Goal: Task Accomplishment & Management: Use online tool/utility

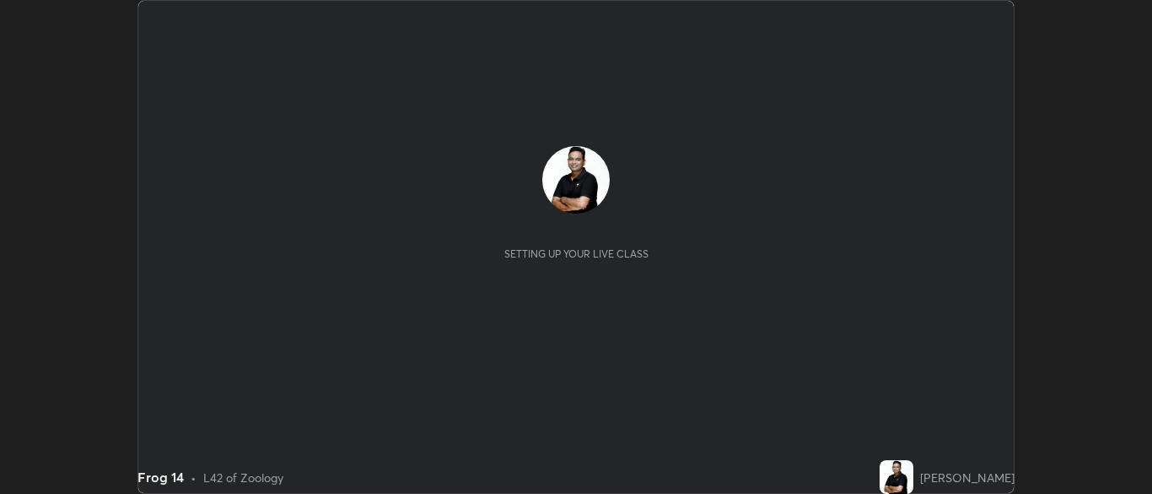
scroll to position [494, 1152]
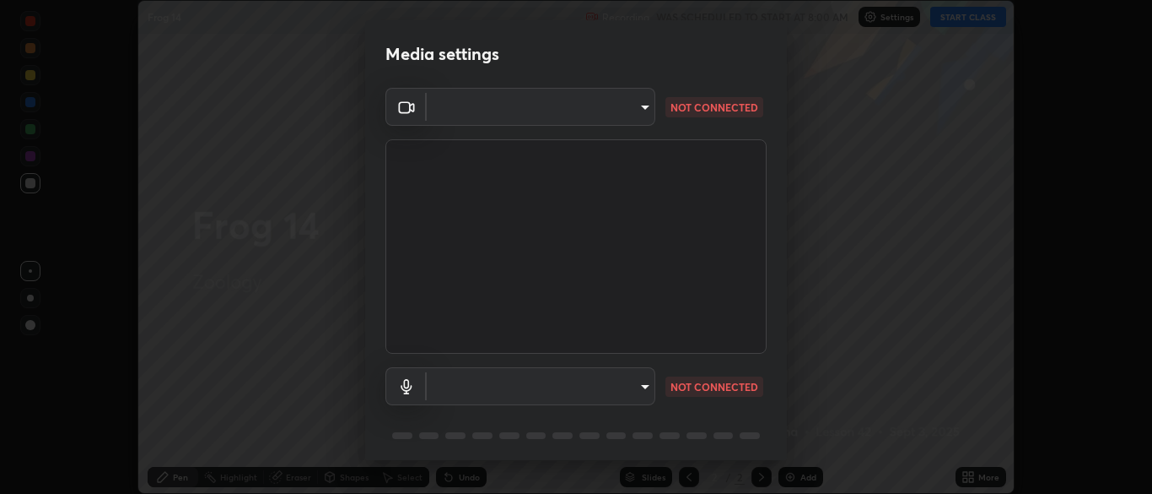
type input "cbd69d3ab31666e68bc16f5f2905db6189ec8135df4d15a94e2bba87772e1748"
click at [642, 386] on body "Erase all Frog 14 Recording WAS SCHEDULED TO START AT 8:00 AM Settings START CL…" at bounding box center [576, 247] width 1152 height 494
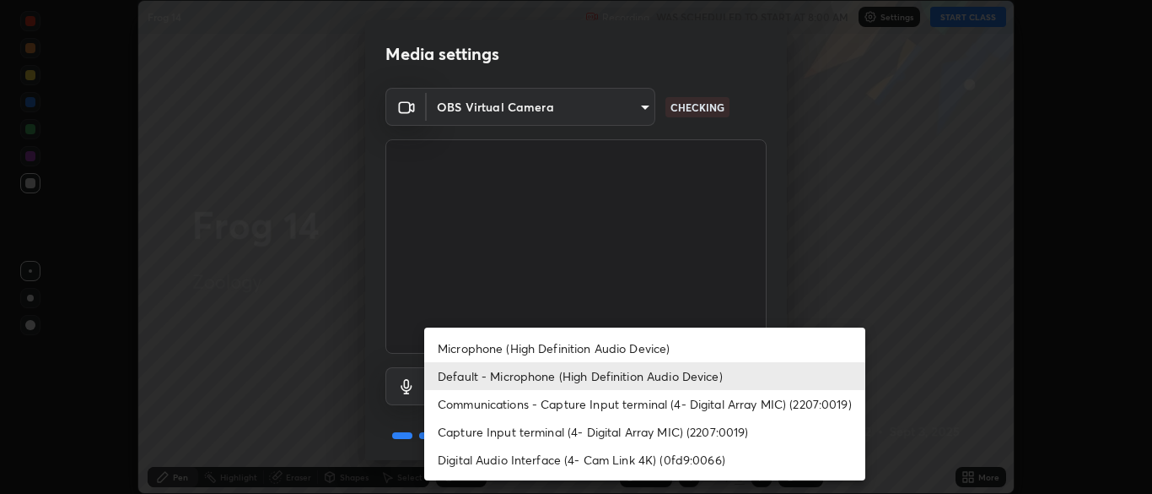
click at [634, 429] on li "Capture Input terminal (4- Digital Array MIC) (2207:0019)" at bounding box center [644, 432] width 441 height 28
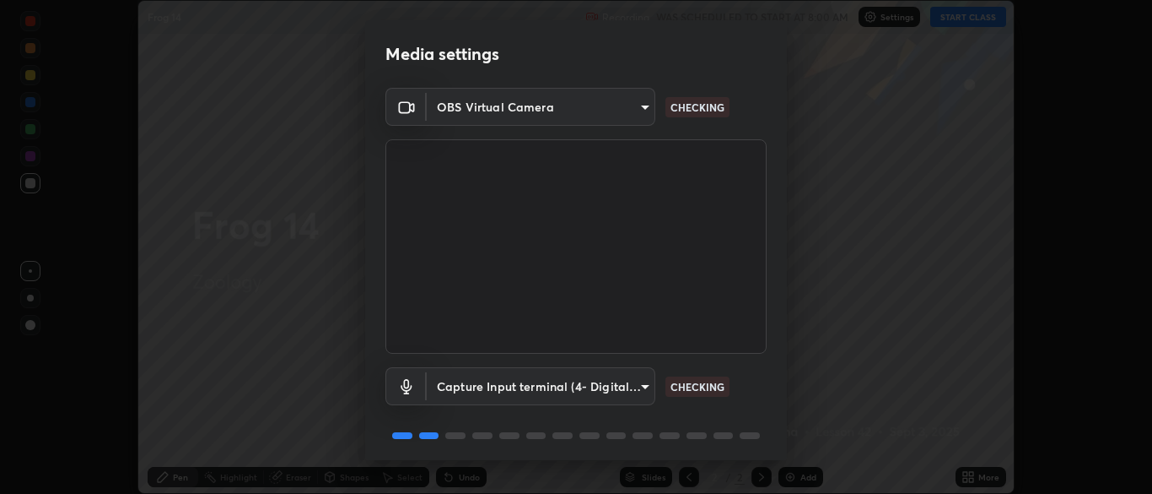
click at [636, 387] on body "Erase all Frog 14 Recording WAS SCHEDULED TO START AT 8:00 AM Settings START CL…" at bounding box center [576, 247] width 1152 height 494
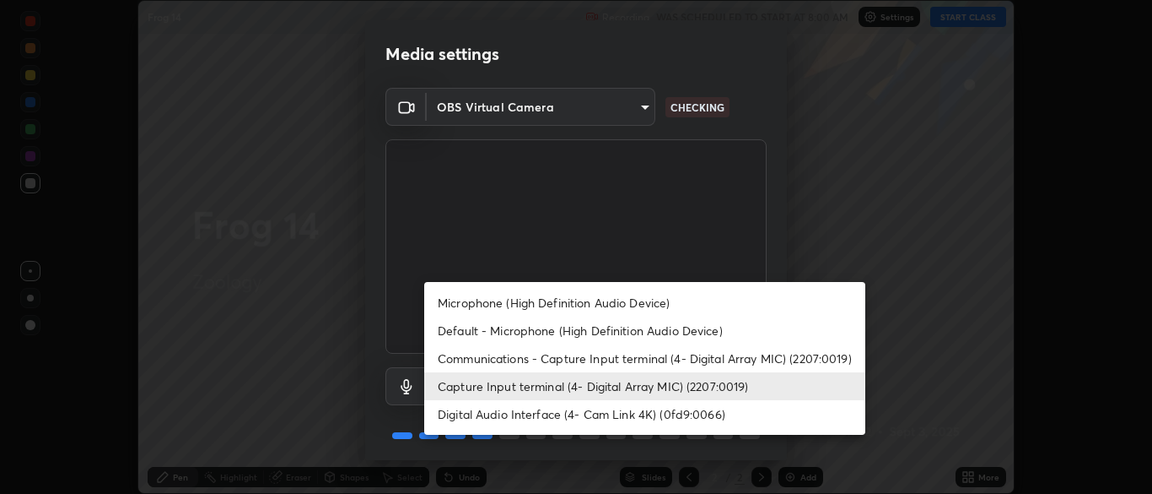
click at [634, 298] on li "Microphone (High Definition Audio Device)" at bounding box center [644, 303] width 441 height 28
type input "d6614ee05450bf9edd197927043992d8667b66db2a26665f5c5fc73262ebfaa7"
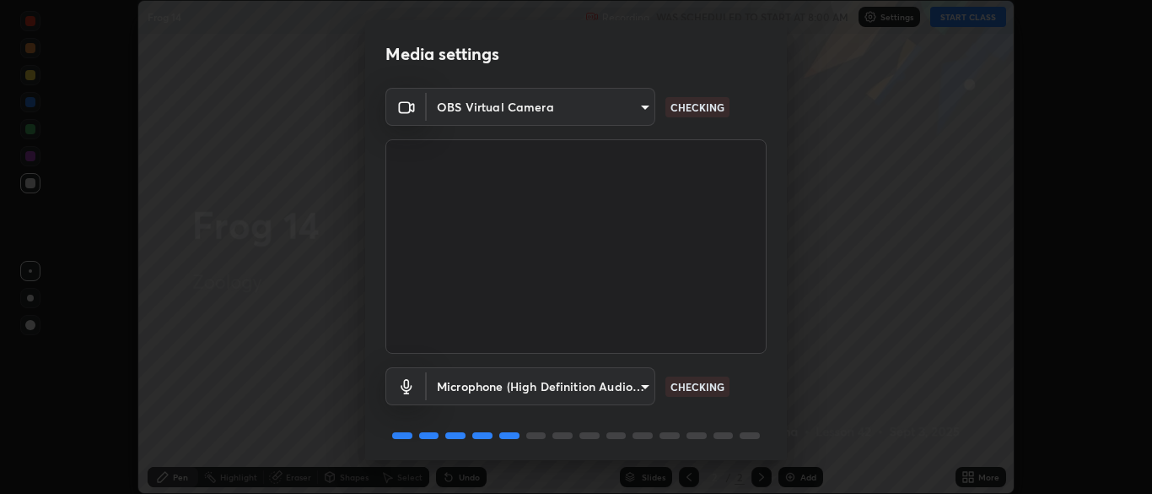
scroll to position [60, 0]
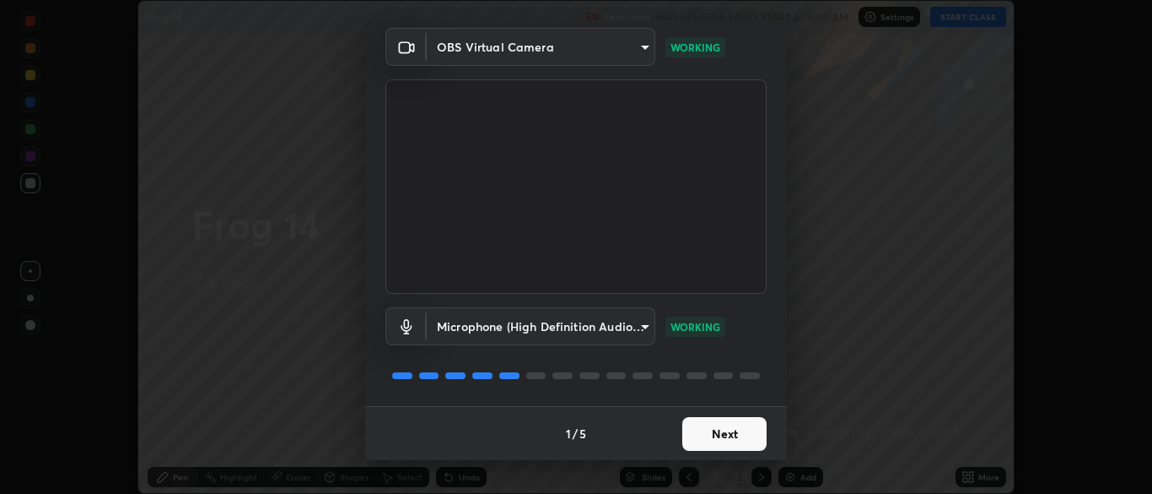
click at [731, 432] on button "Next" at bounding box center [725, 434] width 84 height 34
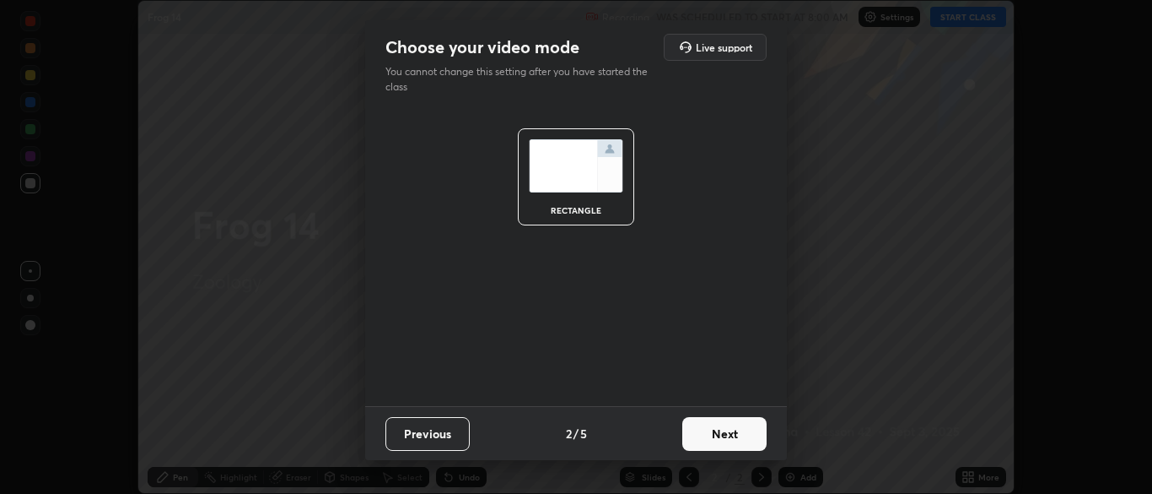
scroll to position [0, 0]
click at [731, 431] on button "Next" at bounding box center [725, 434] width 84 height 34
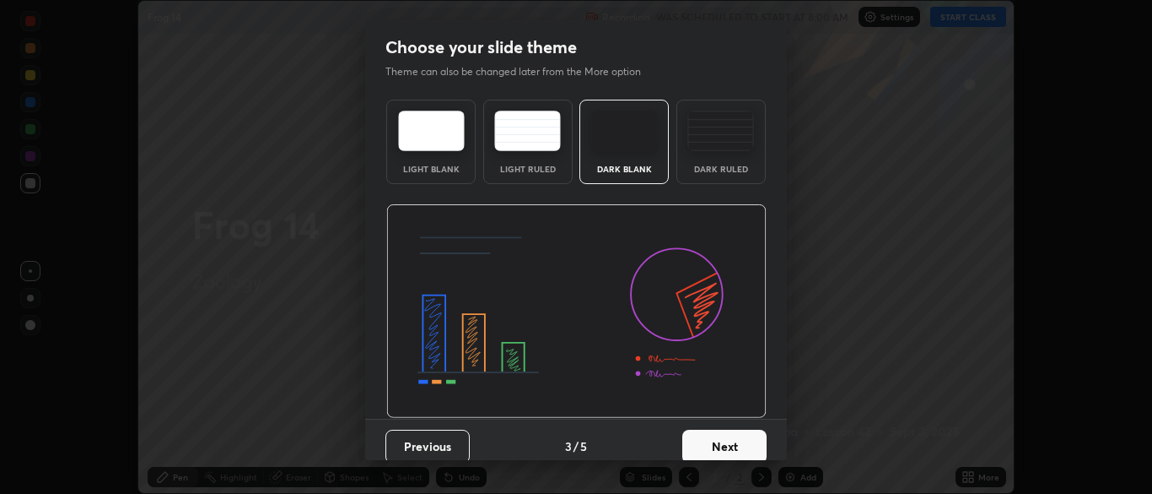
click at [732, 434] on button "Next" at bounding box center [725, 446] width 84 height 34
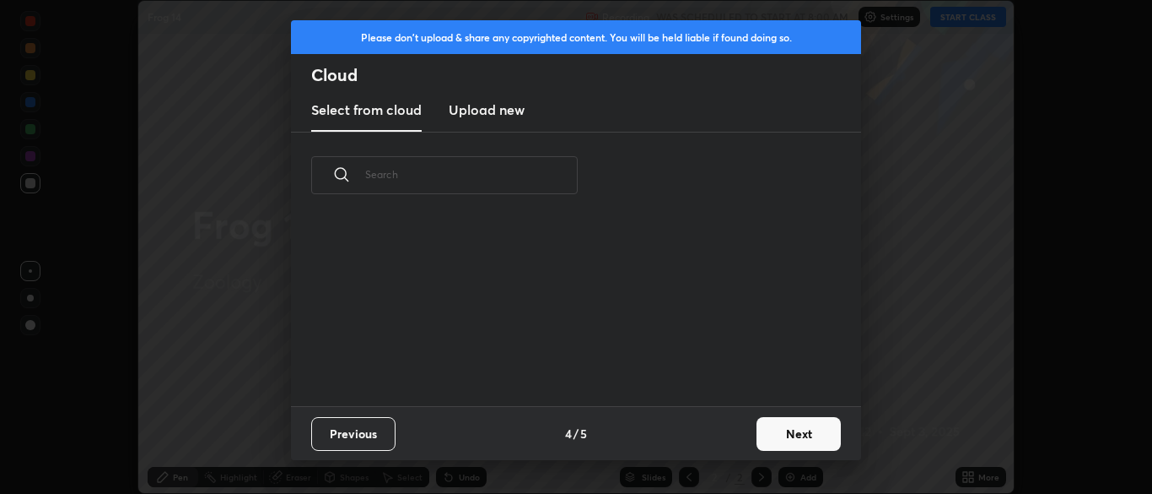
click at [792, 435] on button "Next" at bounding box center [799, 434] width 84 height 34
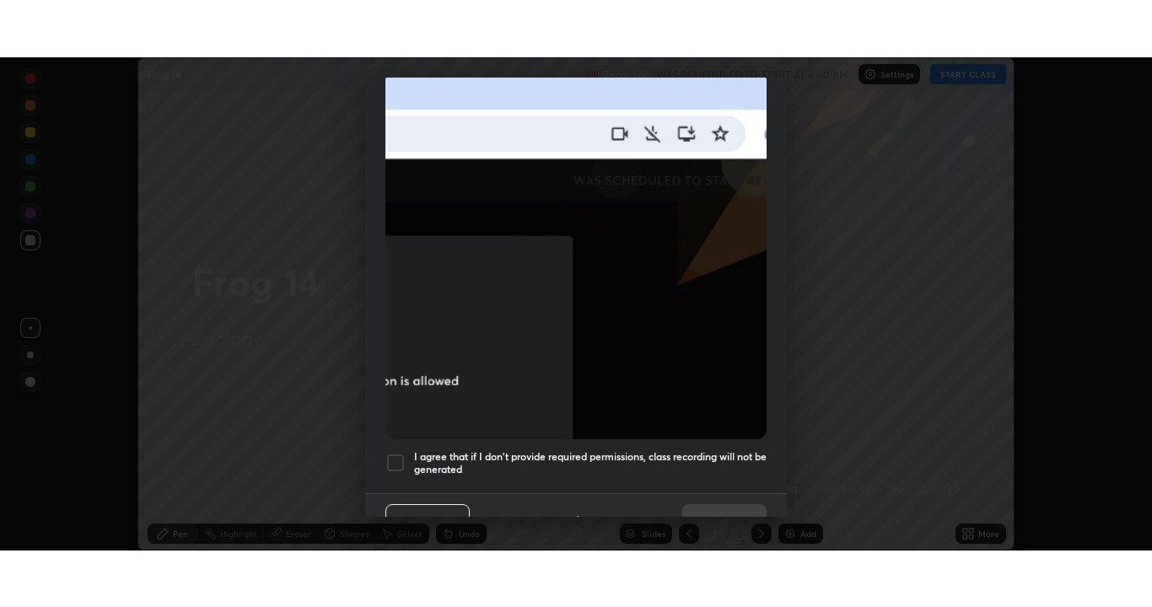
scroll to position [404, 0]
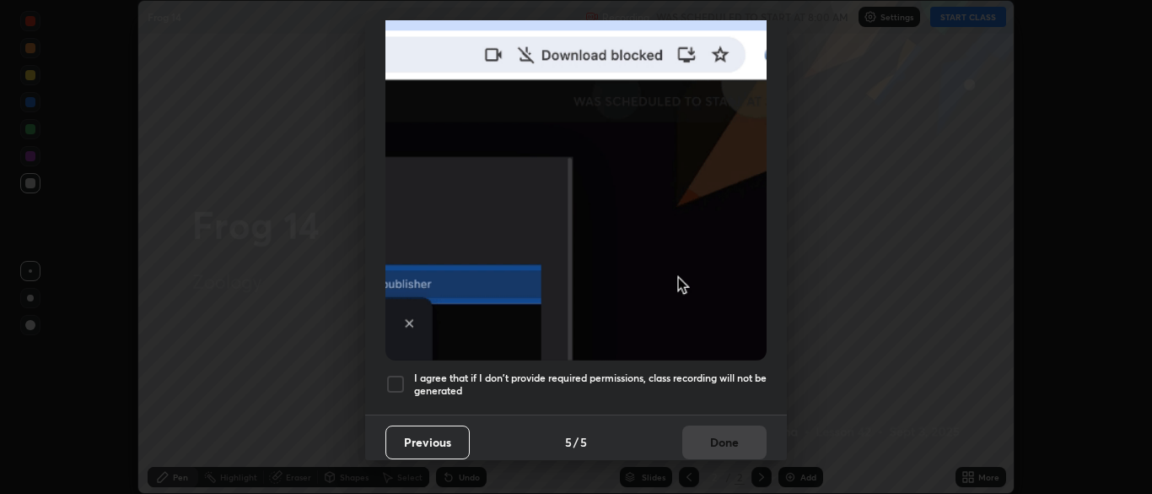
click at [395, 375] on div at bounding box center [396, 384] width 20 height 20
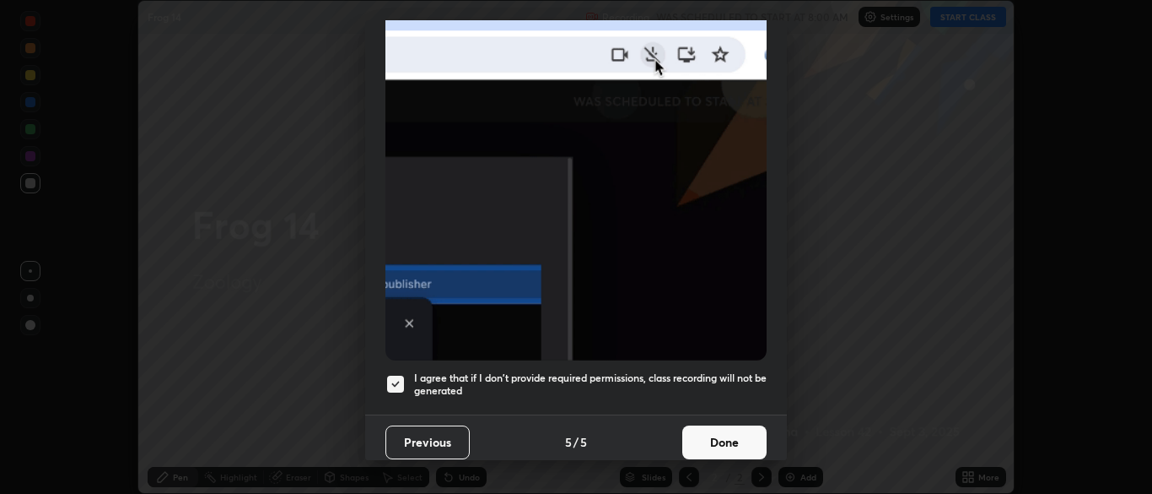
click at [720, 431] on button "Done" at bounding box center [725, 442] width 84 height 34
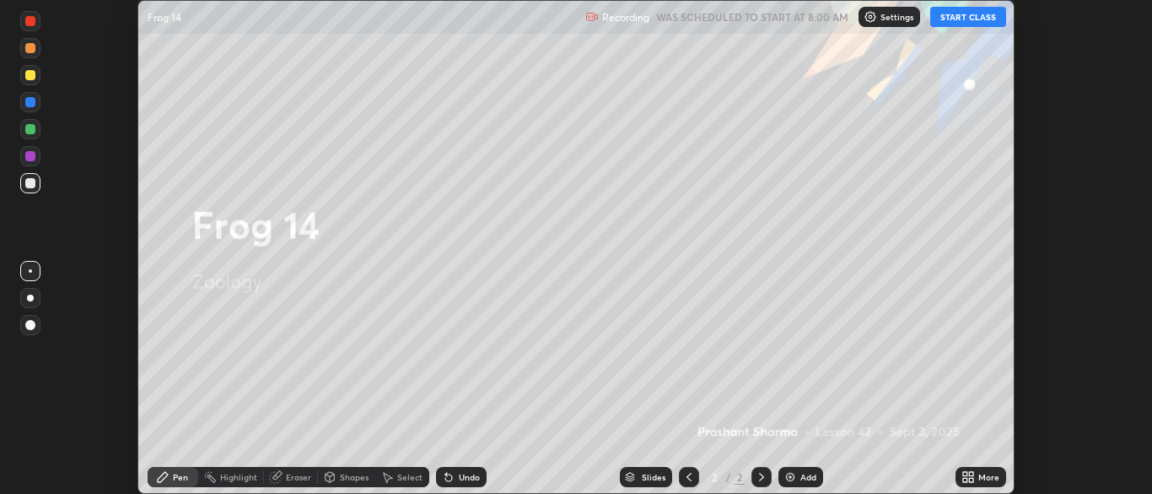
click at [979, 479] on div "More" at bounding box center [989, 476] width 21 height 8
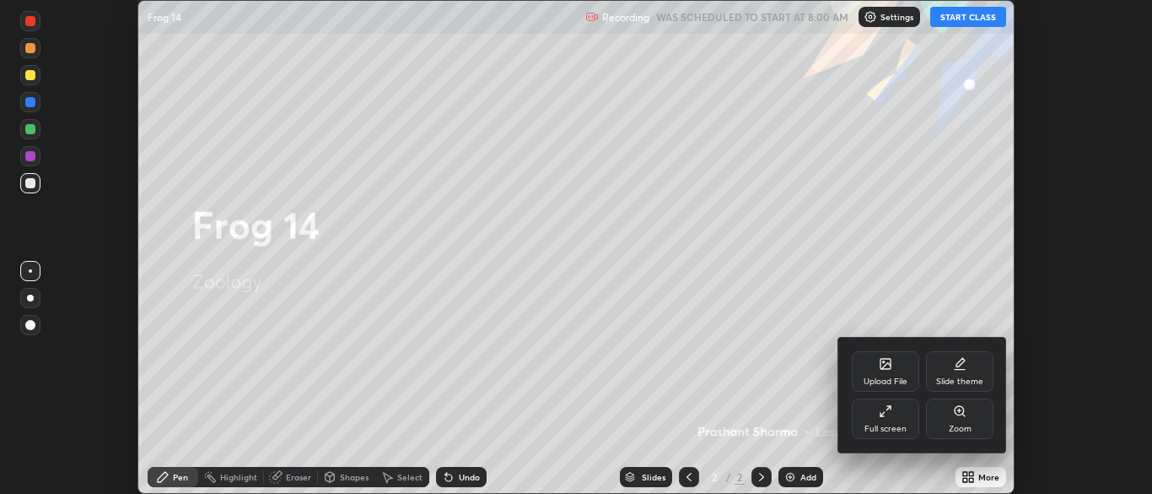
click at [964, 375] on div "Slide theme" at bounding box center [959, 371] width 67 height 40
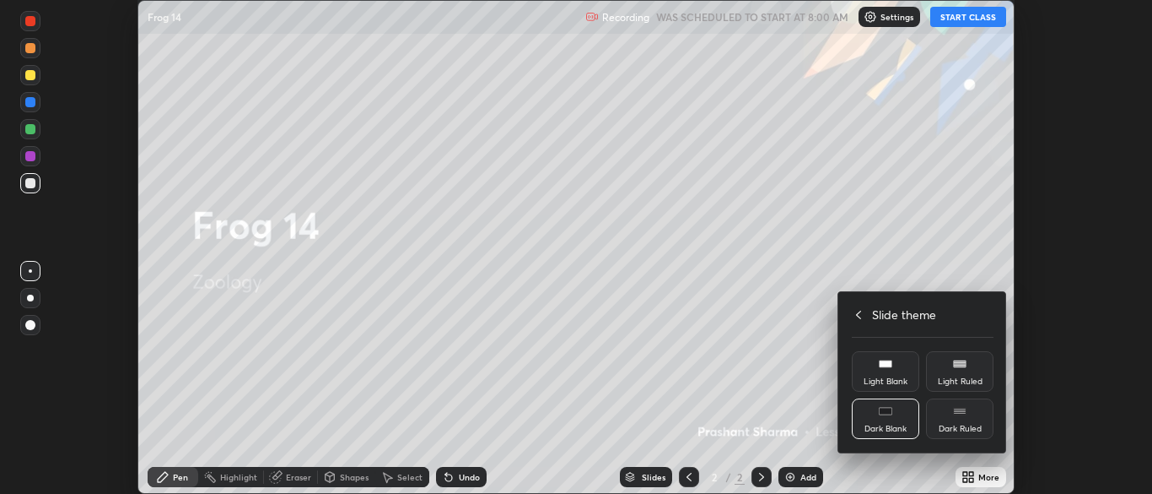
click at [893, 424] on div "Dark Blank" at bounding box center [886, 428] width 42 height 8
click at [892, 312] on h4 "Slide theme" at bounding box center [904, 314] width 64 height 18
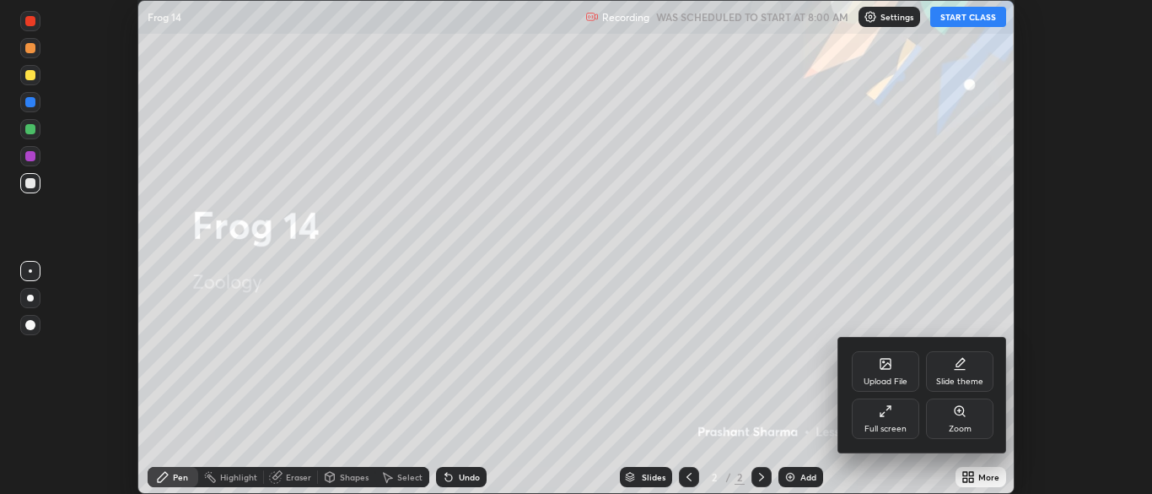
click at [896, 418] on div "Full screen" at bounding box center [885, 418] width 67 height 40
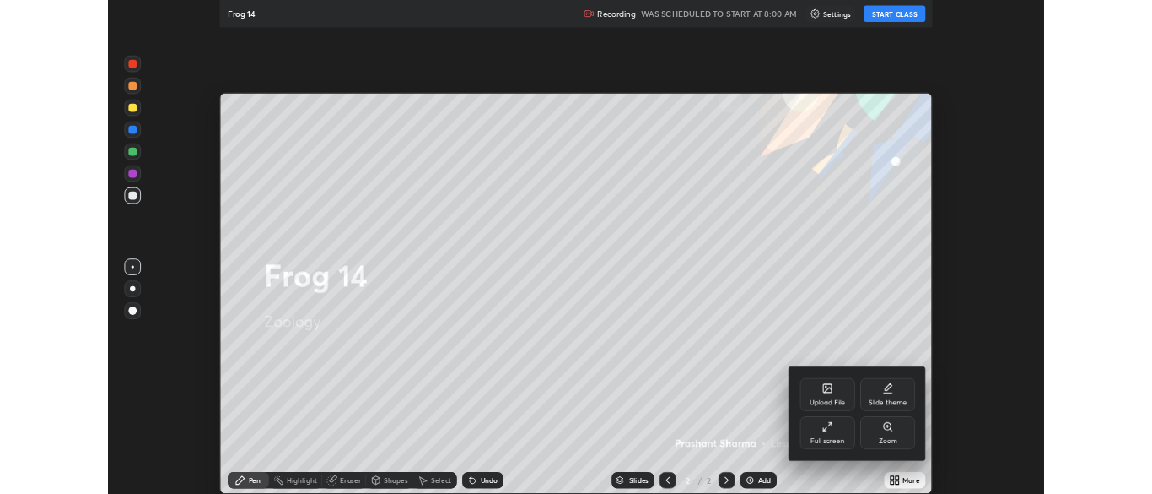
scroll to position [607, 1152]
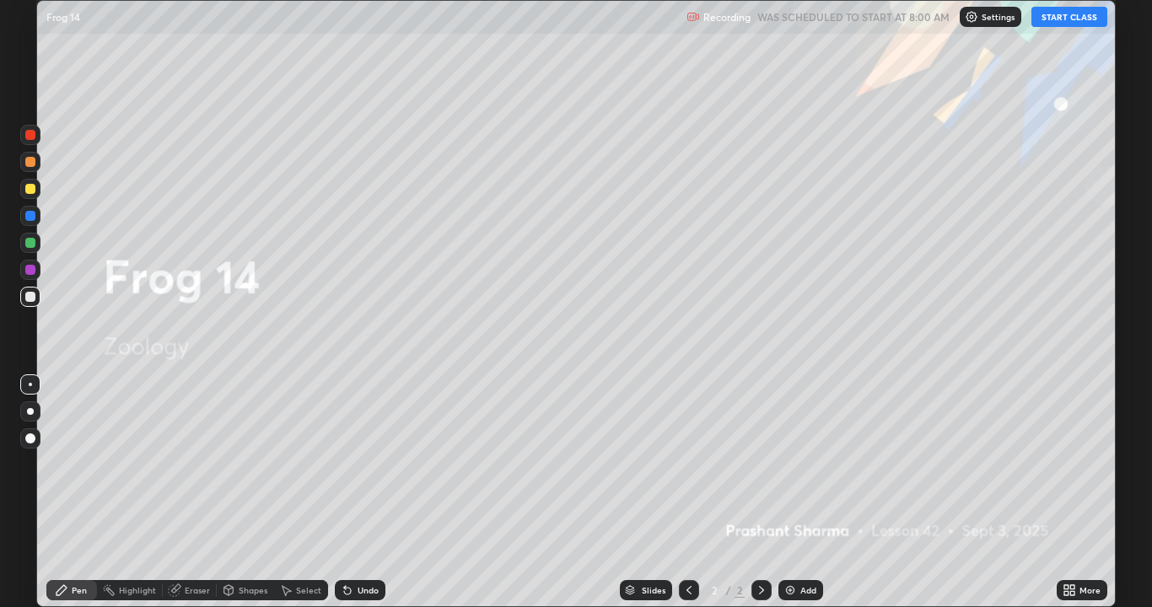
click at [805, 493] on div "Add" at bounding box center [809, 590] width 16 height 8
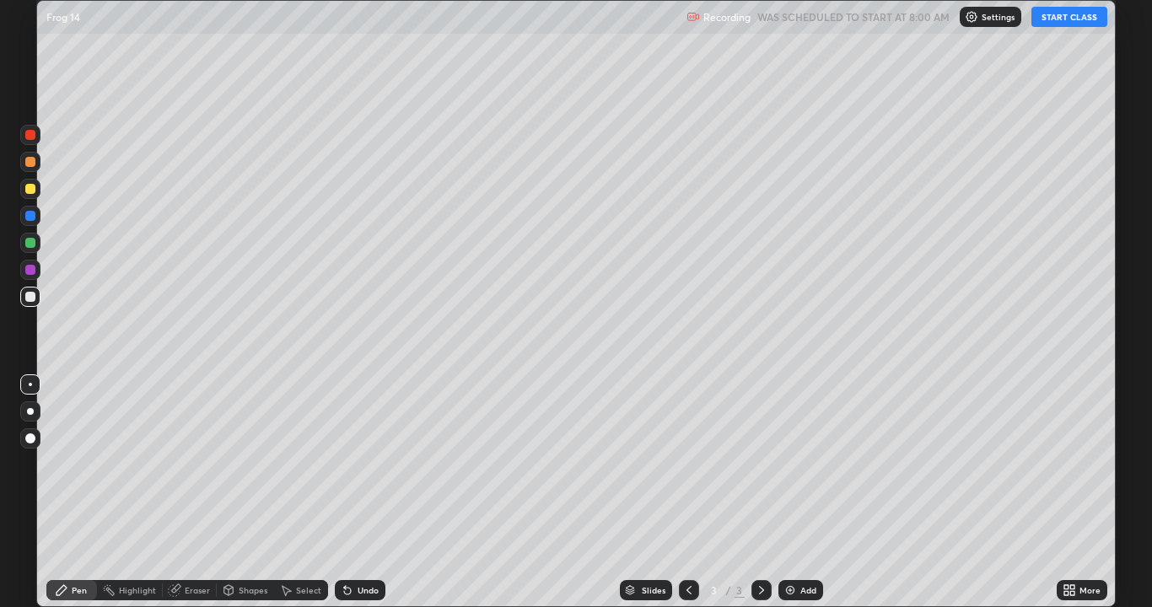
click at [1064, 18] on button "START CLASS" at bounding box center [1070, 17] width 76 height 20
click at [364, 493] on div "Undo" at bounding box center [368, 590] width 21 height 8
click at [306, 493] on div "Select" at bounding box center [308, 590] width 25 height 8
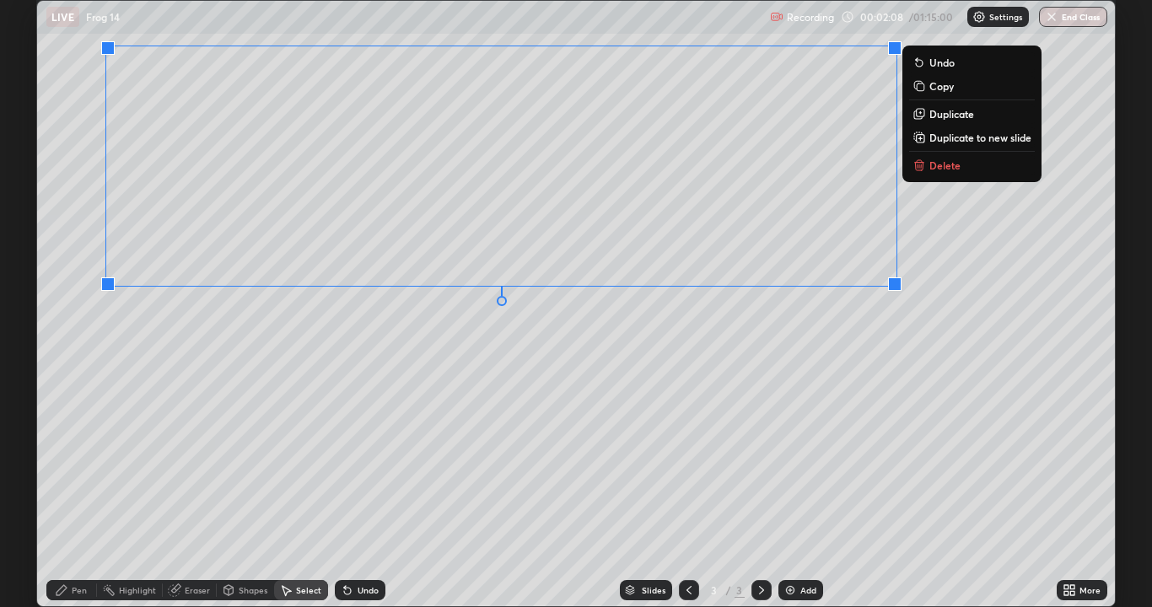
click at [612, 361] on div "0 ° Undo Copy Duplicate Duplicate to new slide Delete" at bounding box center [576, 304] width 1078 height 606
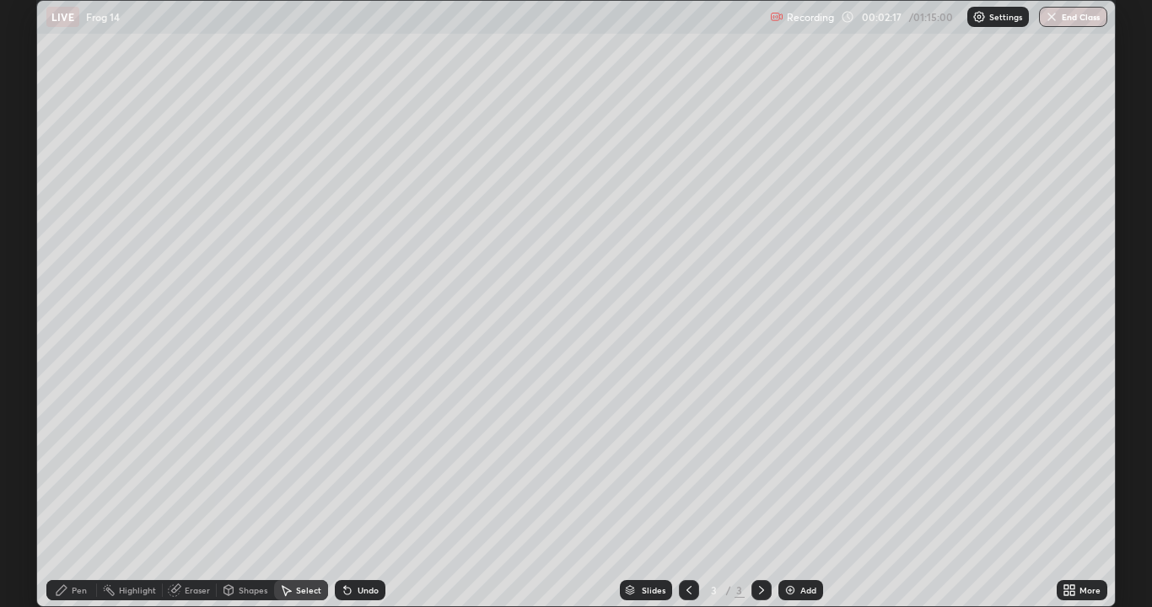
click at [195, 493] on div "Eraser" at bounding box center [197, 590] width 25 height 8
click at [63, 493] on icon at bounding box center [61, 590] width 13 height 13
click at [32, 188] on div at bounding box center [30, 189] width 10 height 10
click at [362, 493] on div "Undo" at bounding box center [360, 590] width 51 height 20
click at [361, 493] on div "Undo" at bounding box center [368, 590] width 21 height 8
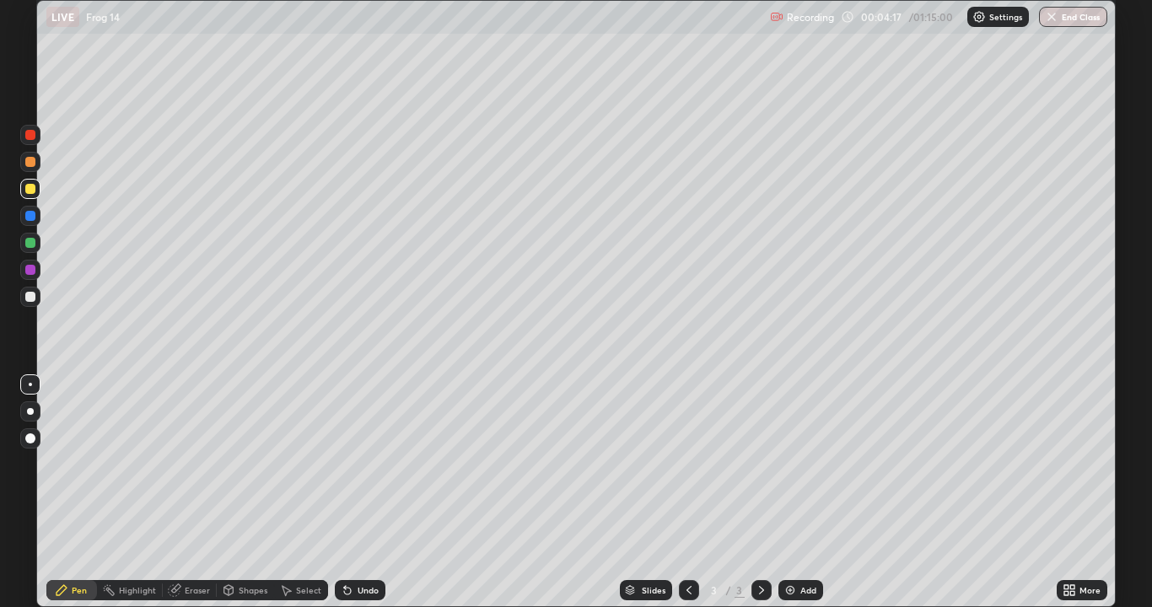
click at [30, 296] on div at bounding box center [30, 297] width 10 height 10
click at [363, 493] on div "Undo" at bounding box center [368, 590] width 21 height 8
click at [360, 493] on div "Undo" at bounding box center [368, 590] width 21 height 8
click at [359, 493] on div "Undo" at bounding box center [368, 590] width 21 height 8
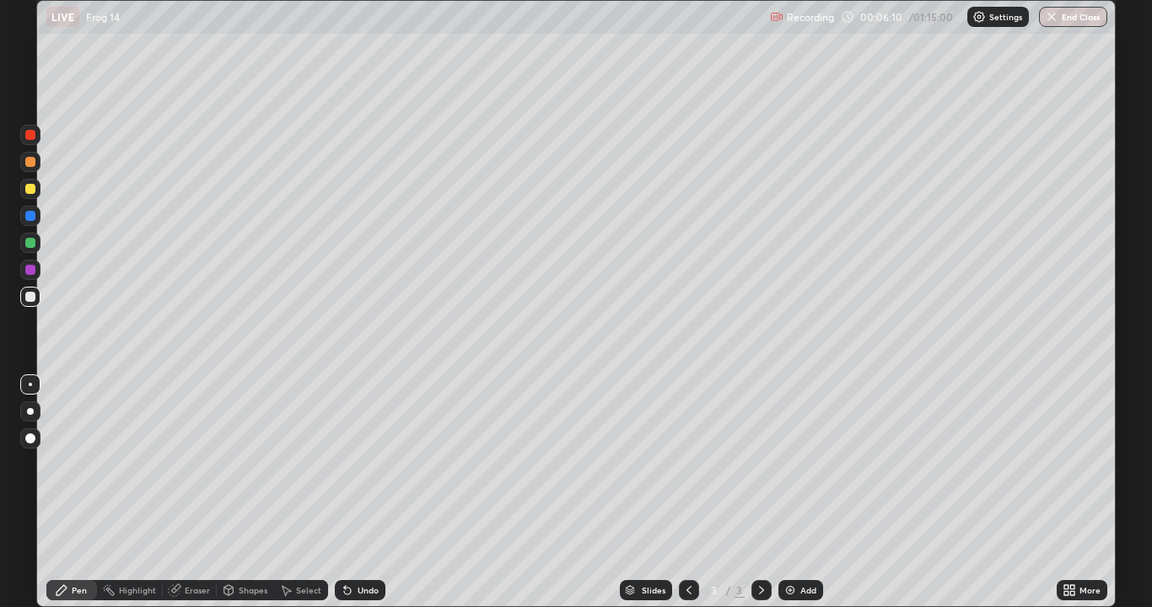
click at [361, 493] on div "Undo" at bounding box center [368, 590] width 21 height 8
click at [801, 493] on div "Add" at bounding box center [809, 590] width 16 height 8
click at [31, 189] on div at bounding box center [30, 189] width 10 height 10
click at [1077, 493] on div "More" at bounding box center [1082, 590] width 51 height 20
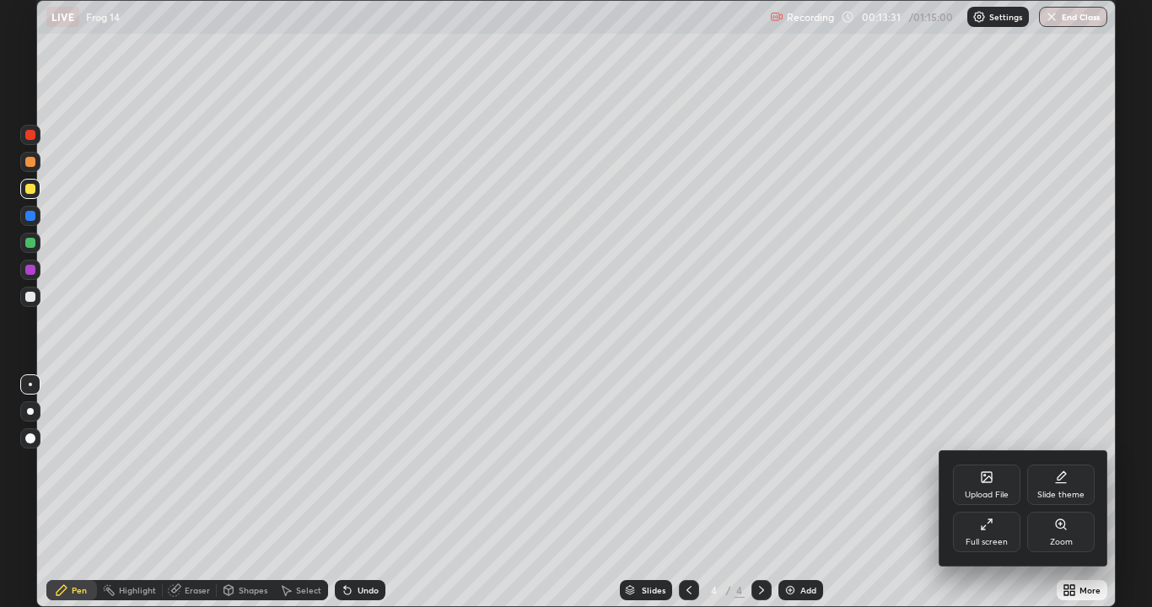
click at [979, 493] on div "Full screen" at bounding box center [986, 532] width 67 height 40
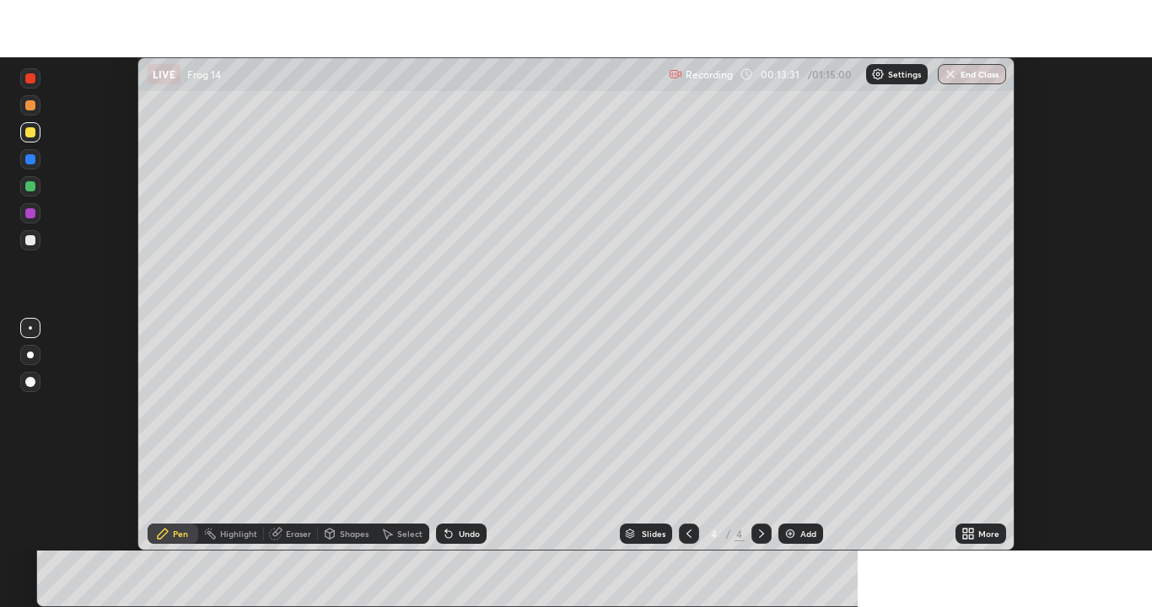
scroll to position [83874, 83215]
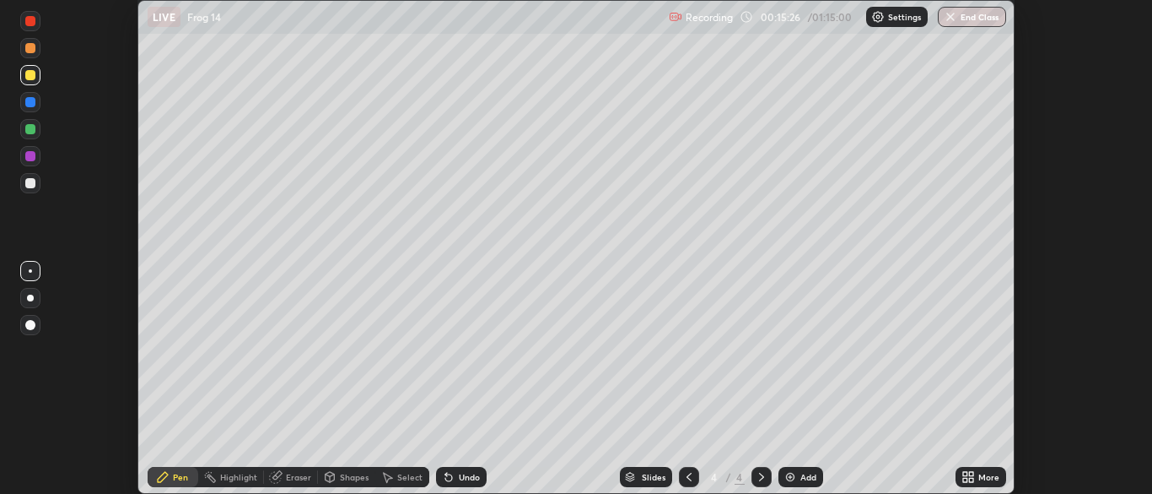
click at [28, 181] on div at bounding box center [30, 183] width 10 height 10
click at [30, 73] on div at bounding box center [30, 75] width 10 height 10
click at [801, 478] on div "Add" at bounding box center [809, 476] width 16 height 8
click at [965, 473] on icon at bounding box center [965, 474] width 4 height 4
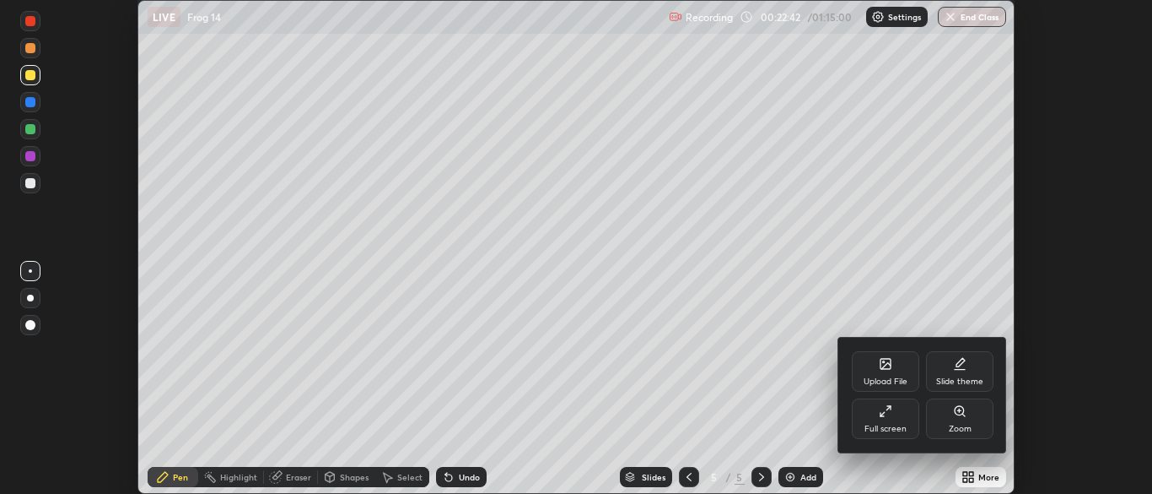
click at [892, 414] on icon at bounding box center [885, 410] width 13 height 13
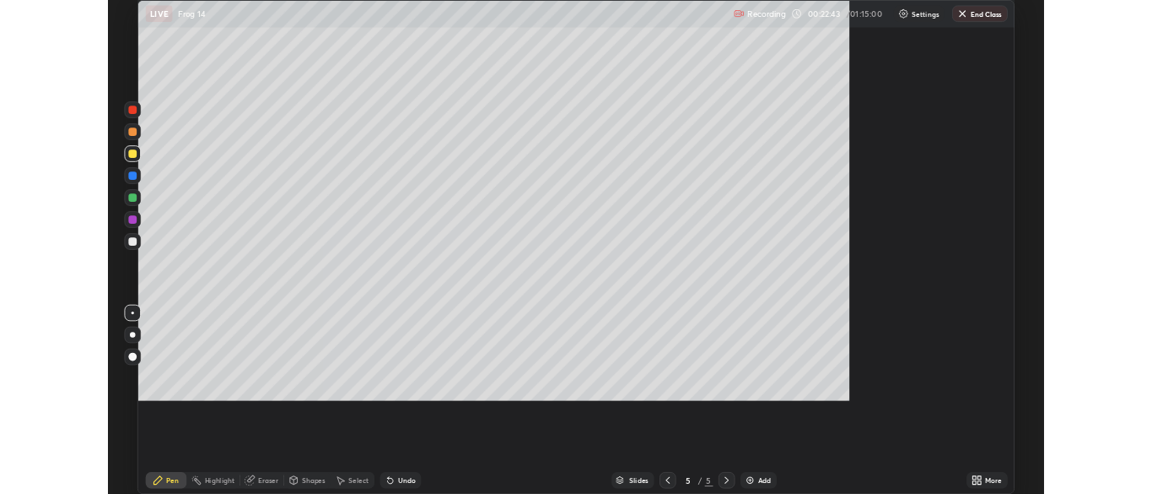
scroll to position [607, 1152]
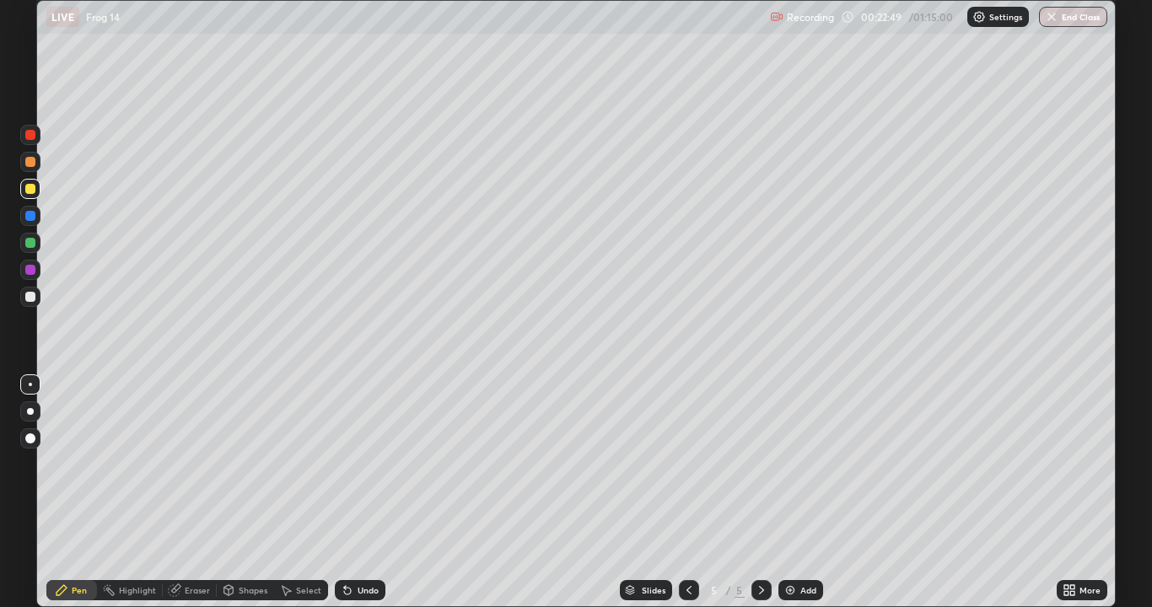
click at [29, 189] on div at bounding box center [30, 189] width 10 height 10
click at [369, 493] on div "Undo" at bounding box center [368, 590] width 21 height 8
click at [367, 493] on div "Undo" at bounding box center [368, 590] width 21 height 8
click at [364, 493] on div "Undo" at bounding box center [368, 590] width 21 height 8
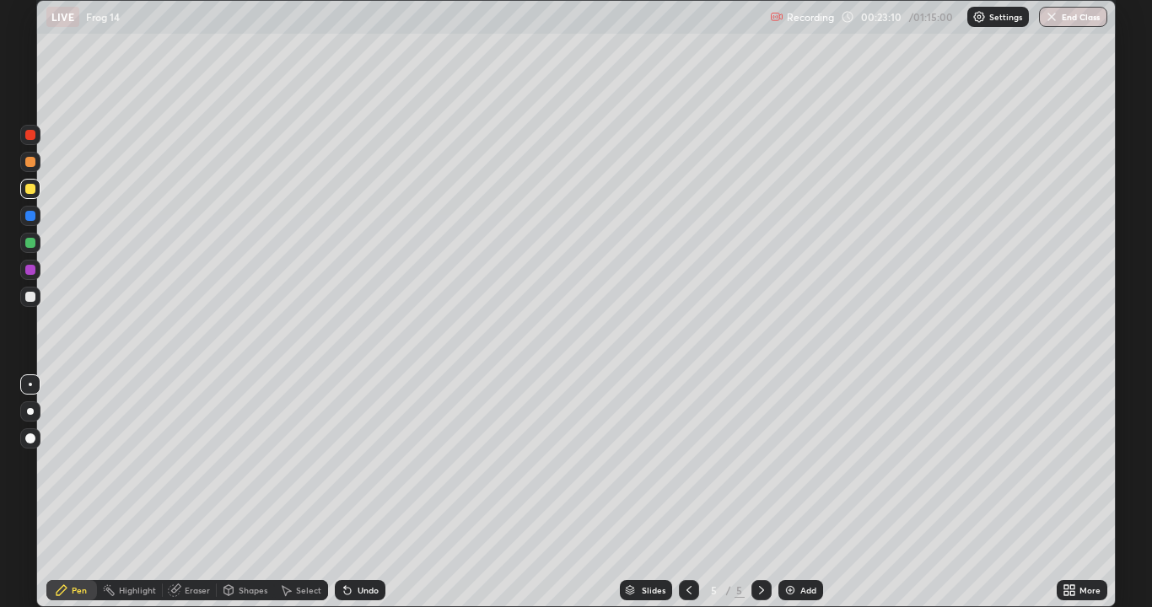
click at [369, 493] on div "Undo" at bounding box center [360, 590] width 51 height 20
click at [188, 493] on div "Eraser" at bounding box center [197, 590] width 25 height 8
click at [76, 493] on div "Pen" at bounding box center [79, 590] width 15 height 8
click at [28, 243] on div at bounding box center [30, 243] width 10 height 10
click at [309, 493] on div "Select" at bounding box center [308, 590] width 25 height 8
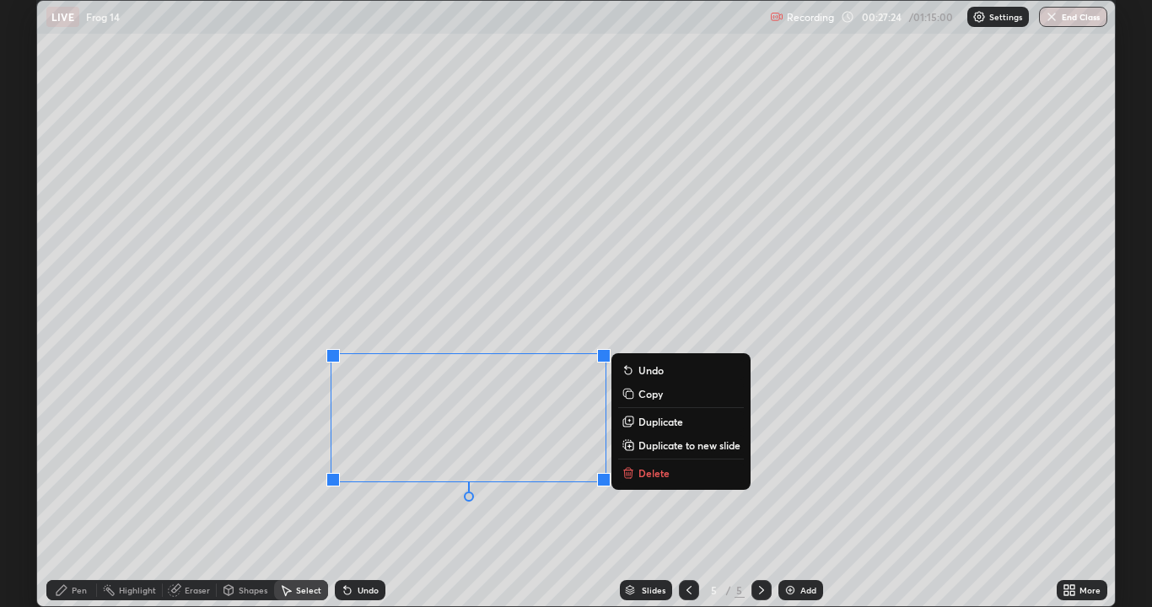
click at [657, 475] on p "Delete" at bounding box center [654, 473] width 31 height 13
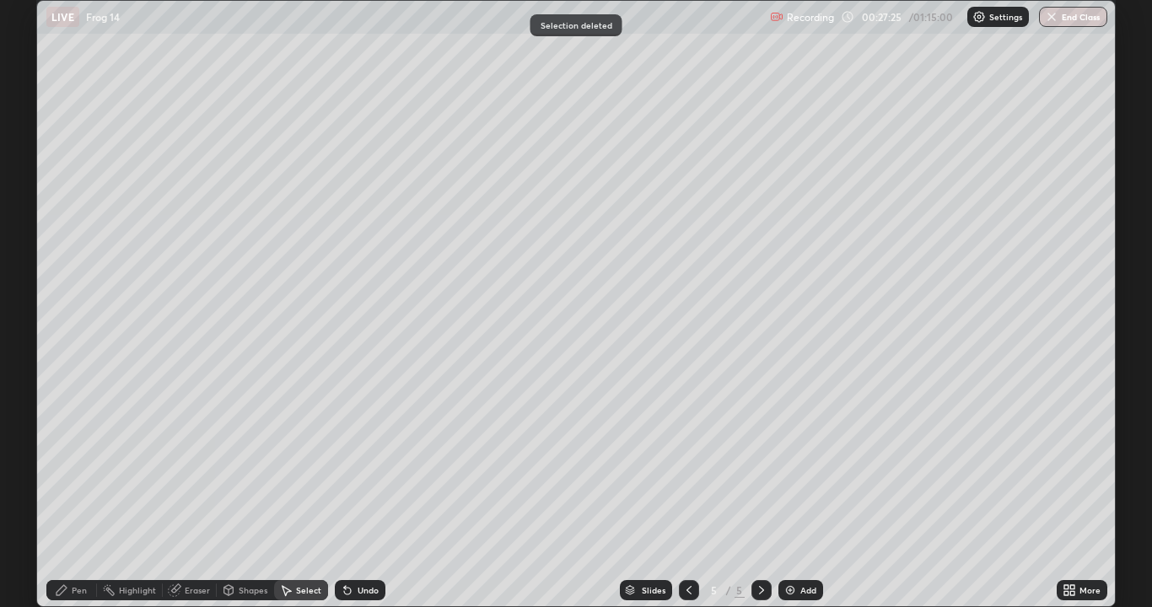
click at [73, 493] on div "Pen" at bounding box center [79, 590] width 15 height 8
click at [31, 294] on div at bounding box center [30, 297] width 10 height 10
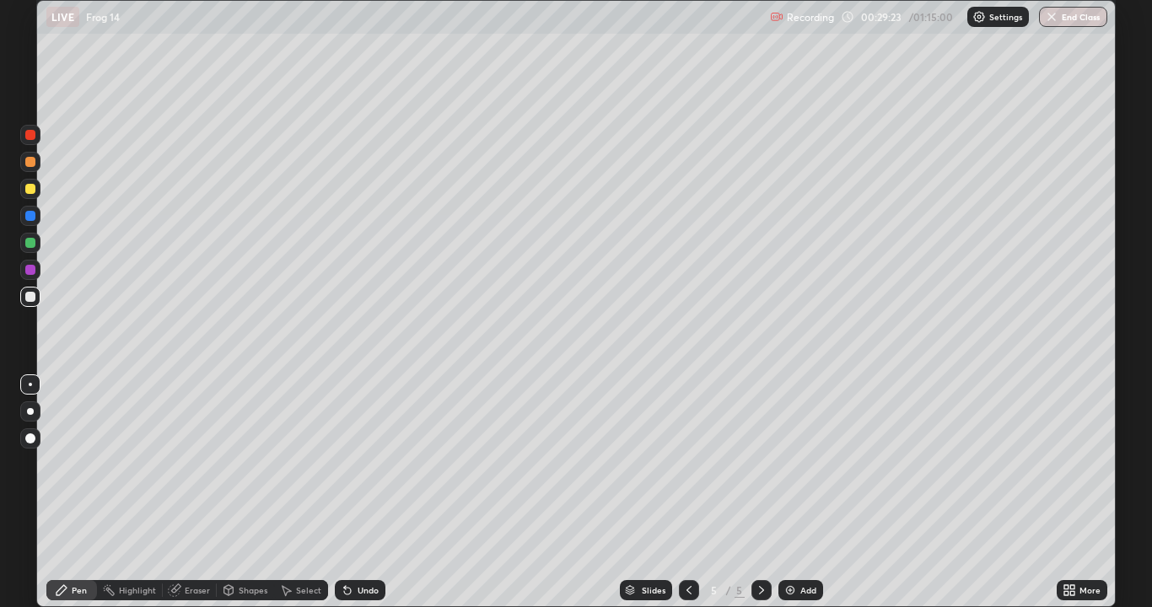
click at [311, 493] on div "Select" at bounding box center [308, 590] width 25 height 8
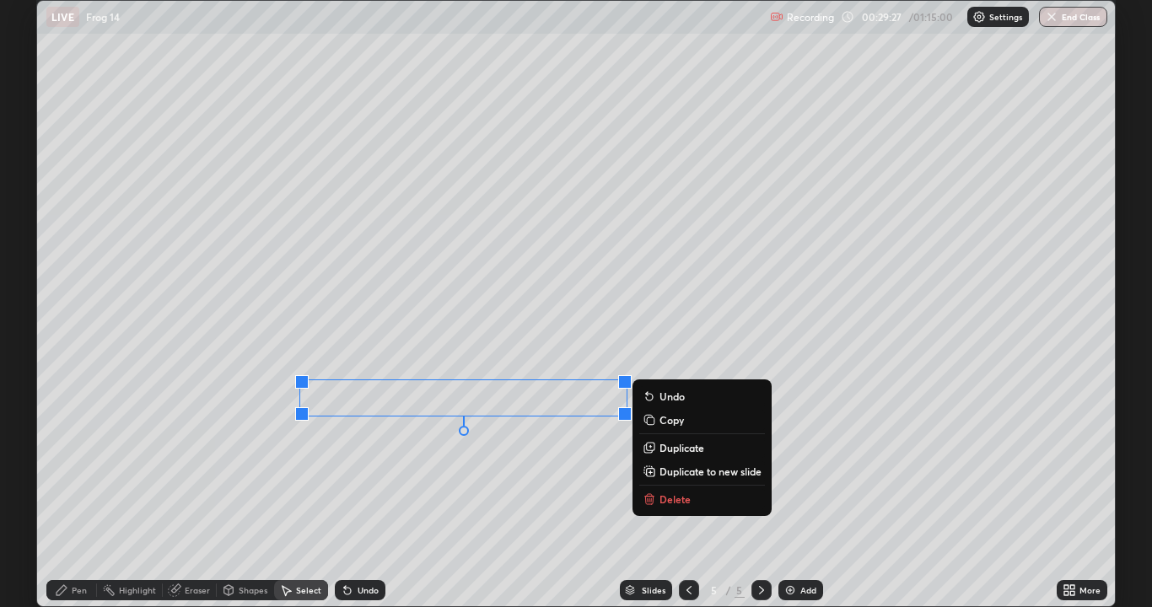
click at [678, 493] on p "Delete" at bounding box center [675, 499] width 31 height 13
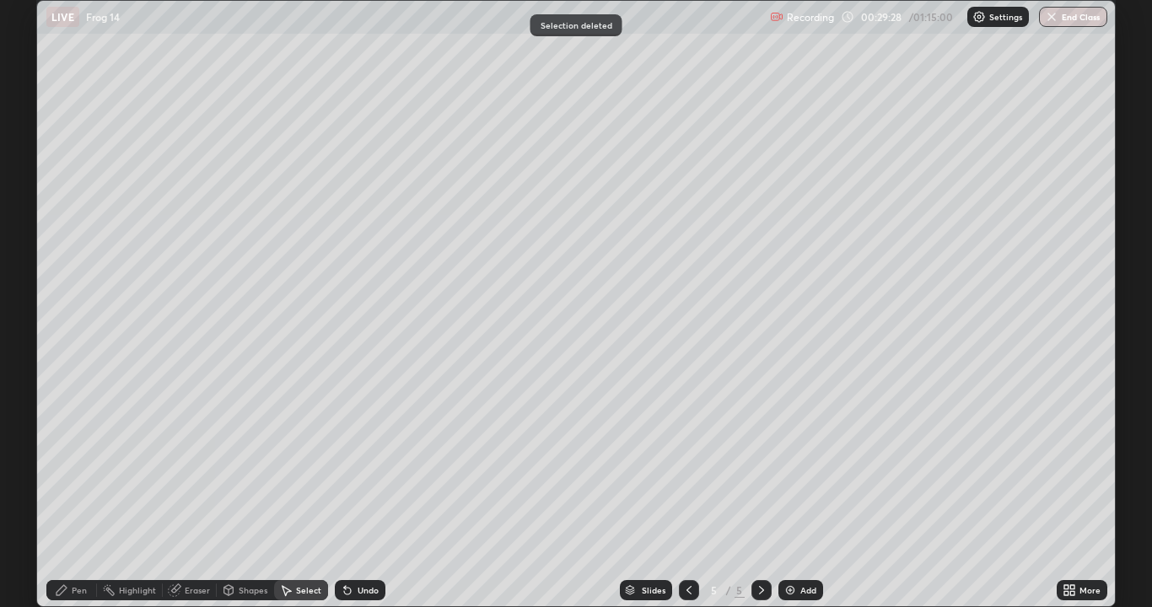
click at [86, 493] on div "Pen" at bounding box center [79, 590] width 15 height 8
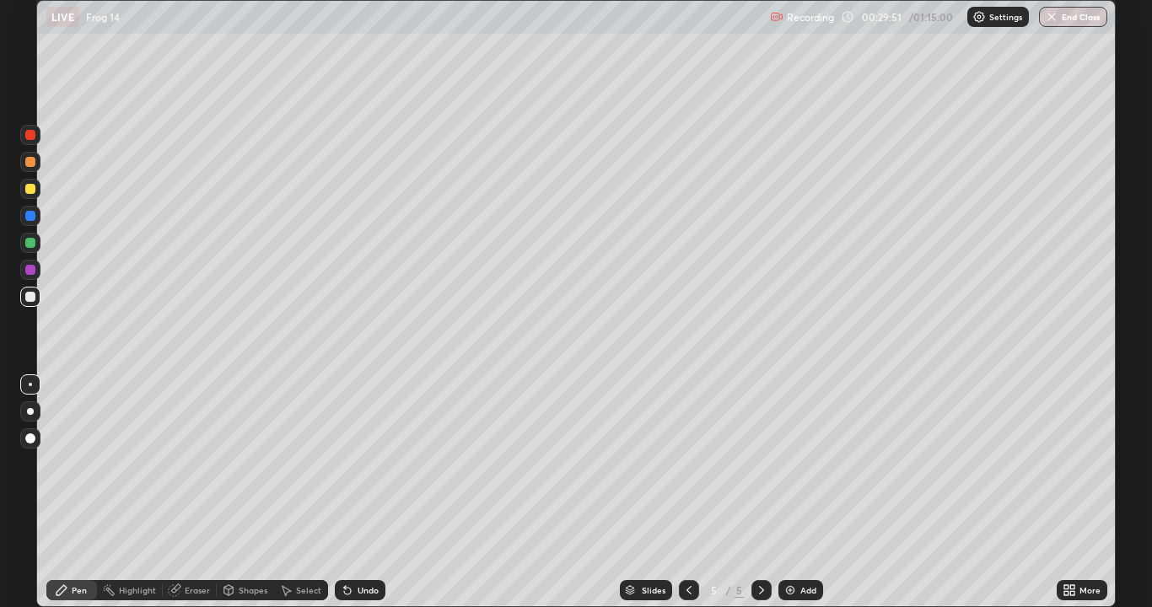
click at [350, 493] on icon at bounding box center [347, 590] width 13 height 13
click at [305, 493] on div "Select" at bounding box center [308, 590] width 25 height 8
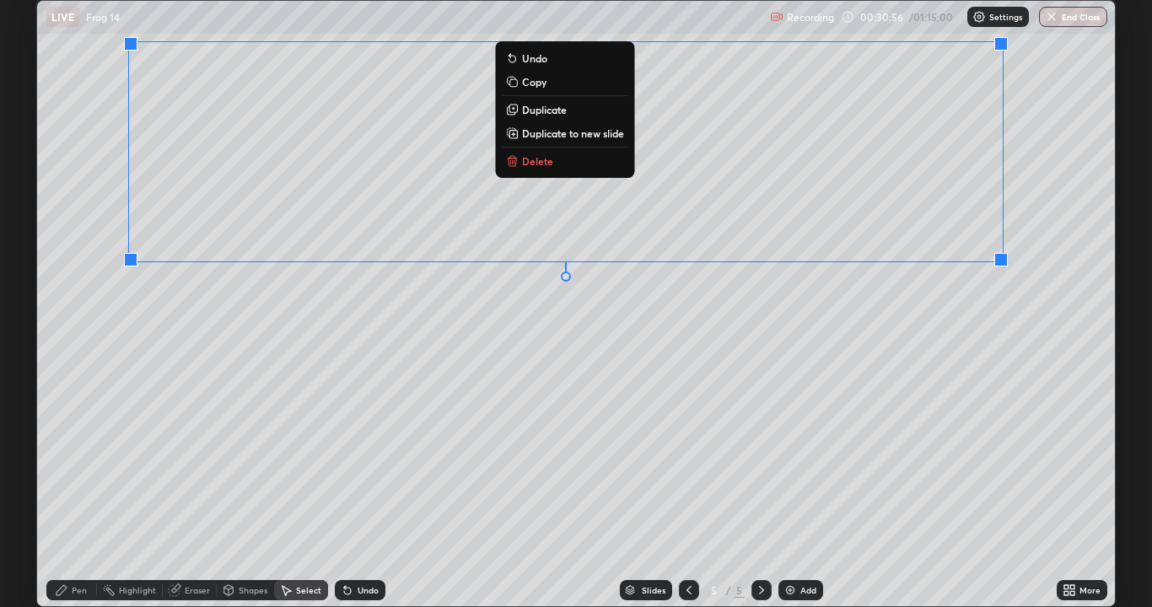
click at [218, 347] on div "0 ° Undo Copy Duplicate Duplicate to new slide Delete" at bounding box center [576, 304] width 1078 height 606
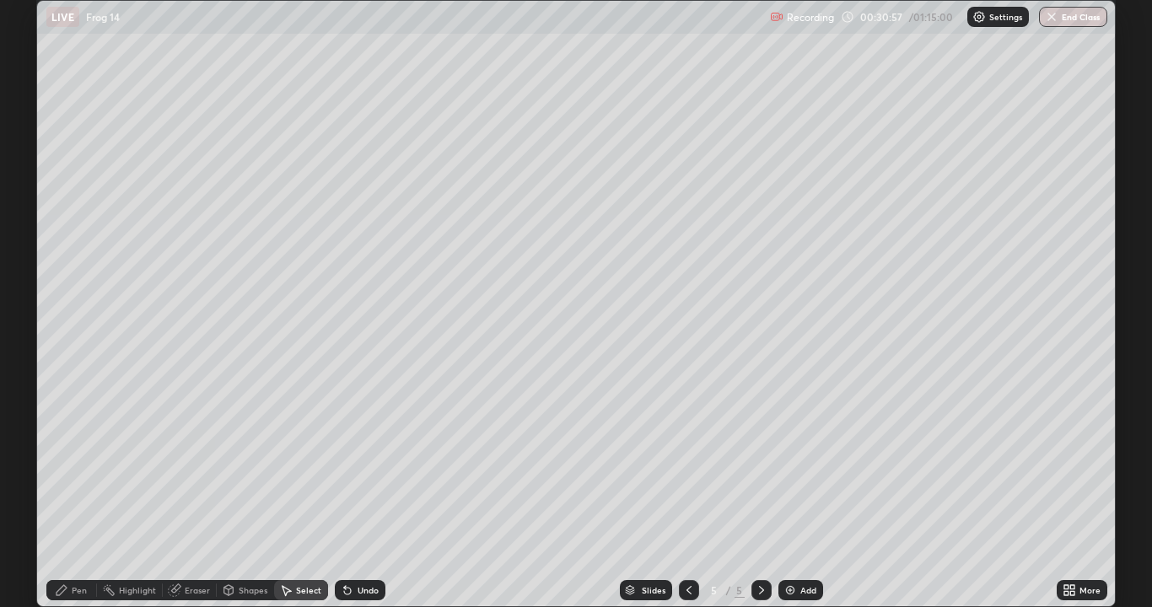
click at [80, 493] on div "Pen" at bounding box center [79, 590] width 15 height 8
click at [305, 493] on div "Select" at bounding box center [308, 590] width 25 height 8
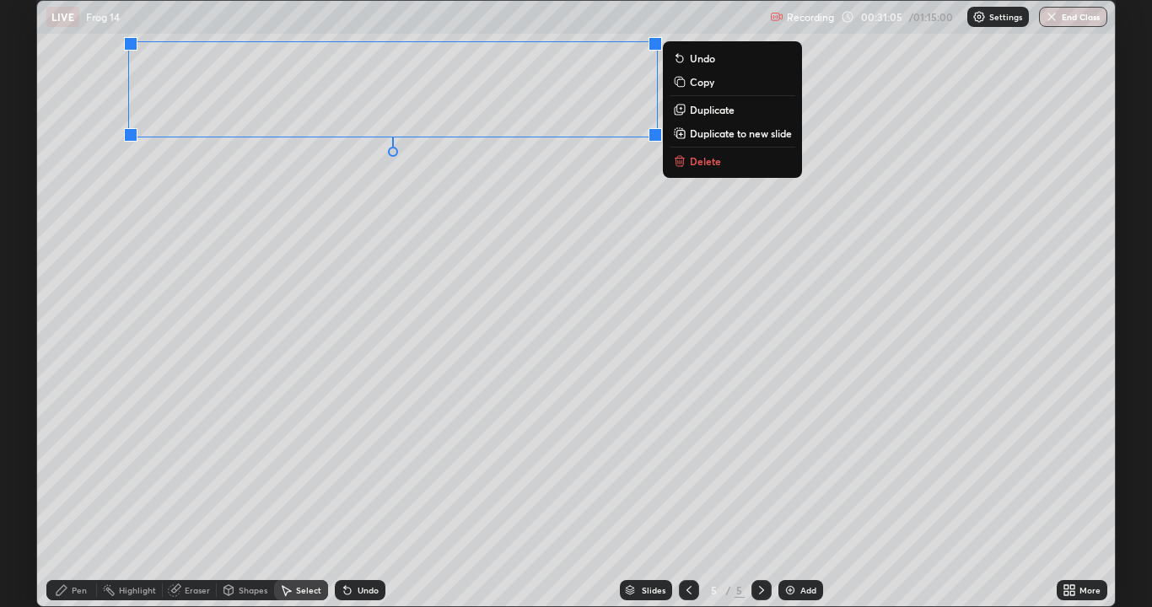
click at [696, 89] on button "Copy" at bounding box center [733, 82] width 126 height 20
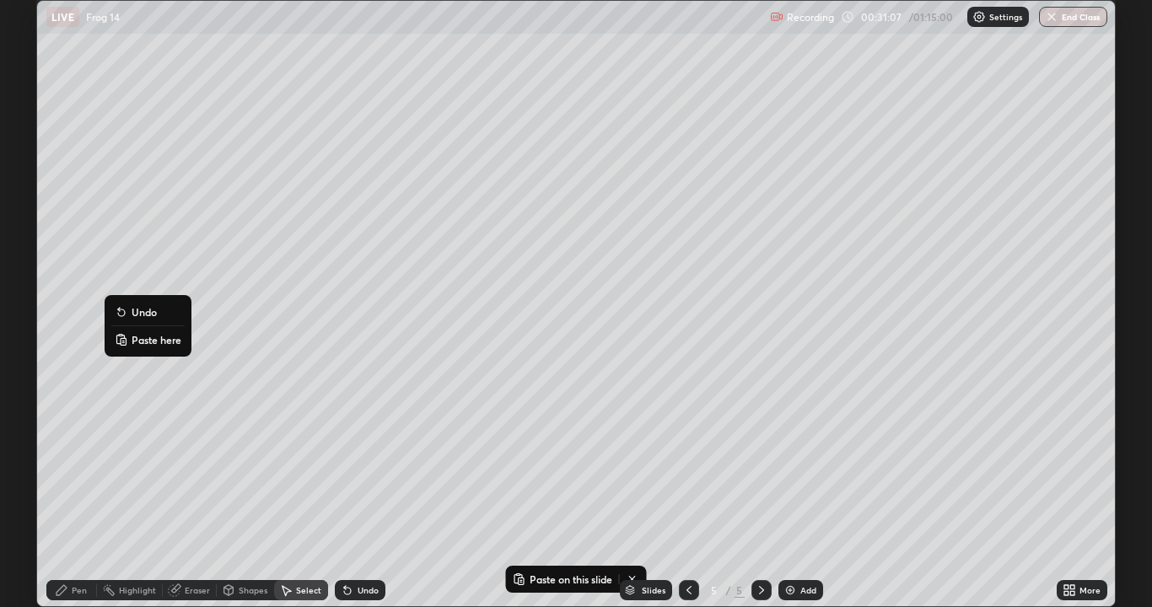
click at [155, 343] on p "Paste here" at bounding box center [157, 339] width 50 height 13
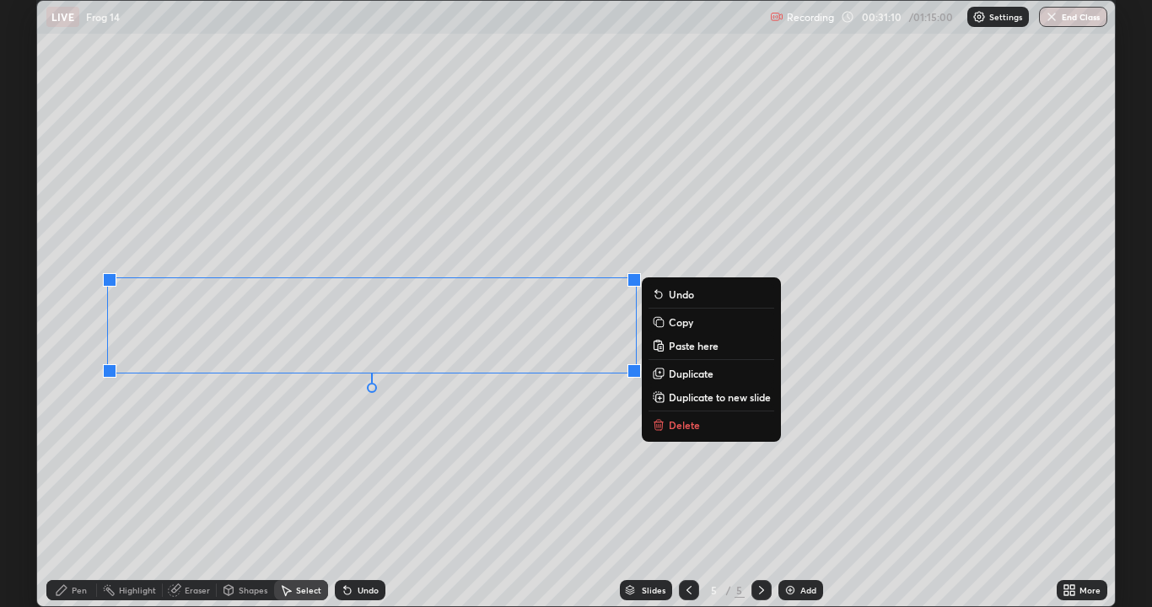
click at [159, 424] on div "0 ° Undo Copy Paste here Duplicate Duplicate to new slide Delete" at bounding box center [576, 304] width 1078 height 606
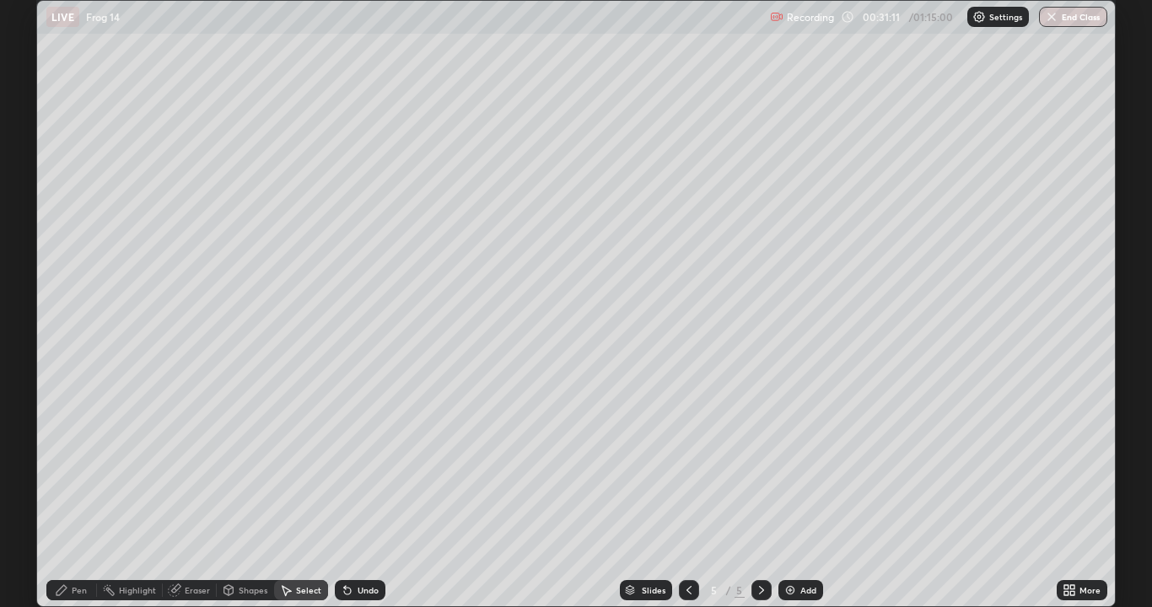
click at [187, 493] on div "Eraser" at bounding box center [197, 590] width 25 height 8
click at [50, 493] on div "Pen" at bounding box center [71, 590] width 51 height 20
click at [30, 189] on div at bounding box center [30, 189] width 10 height 10
click at [28, 191] on div at bounding box center [30, 189] width 10 height 10
click at [197, 493] on div "Eraser" at bounding box center [197, 590] width 25 height 8
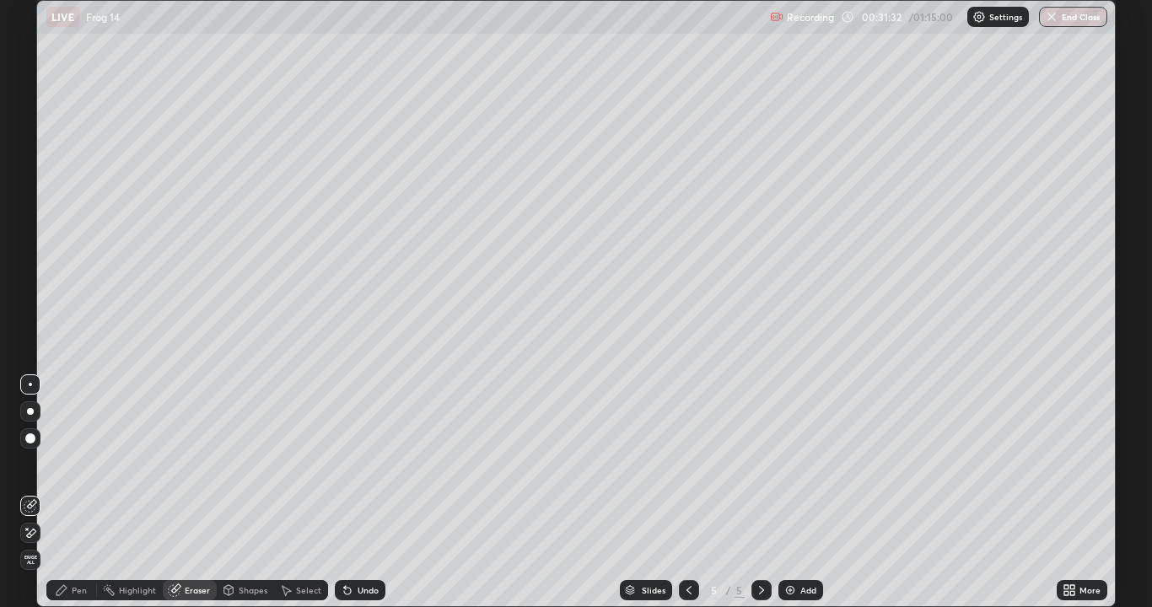
click at [77, 493] on div "Pen" at bounding box center [79, 590] width 15 height 8
click at [32, 246] on div at bounding box center [30, 243] width 10 height 10
click at [30, 298] on div at bounding box center [30, 297] width 10 height 10
click at [193, 493] on div "Eraser" at bounding box center [197, 590] width 25 height 8
click at [71, 493] on div "Pen" at bounding box center [71, 590] width 51 height 20
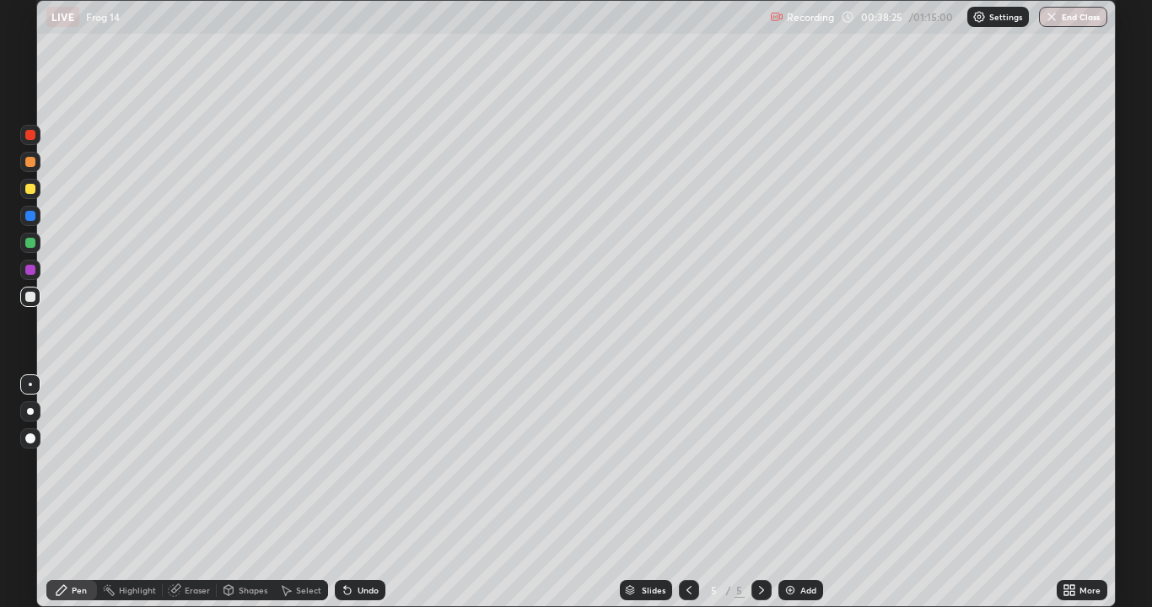
click at [805, 493] on div "Add" at bounding box center [801, 590] width 45 height 20
click at [34, 299] on div at bounding box center [30, 297] width 10 height 10
click at [30, 243] on div at bounding box center [30, 243] width 10 height 10
click at [29, 294] on div at bounding box center [30, 297] width 10 height 10
click at [33, 190] on div at bounding box center [30, 189] width 10 height 10
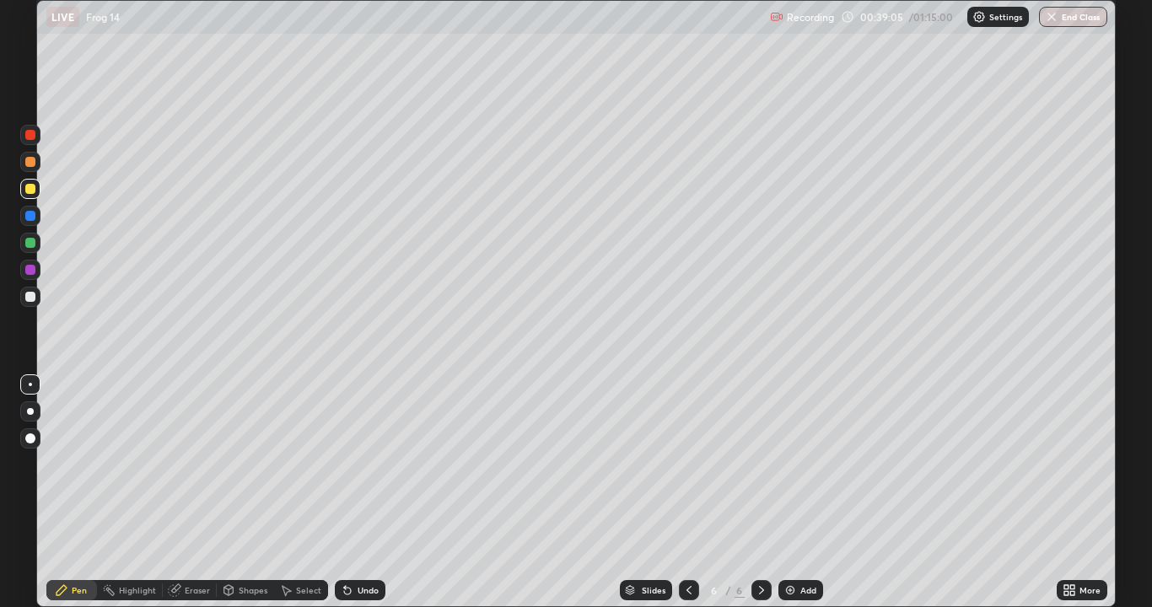
click at [30, 192] on div at bounding box center [30, 189] width 10 height 10
click at [30, 165] on div at bounding box center [30, 162] width 10 height 10
click at [371, 493] on div "Undo" at bounding box center [368, 590] width 21 height 8
click at [366, 493] on div "Undo" at bounding box center [368, 590] width 21 height 8
click at [364, 493] on div "Undo" at bounding box center [368, 590] width 21 height 8
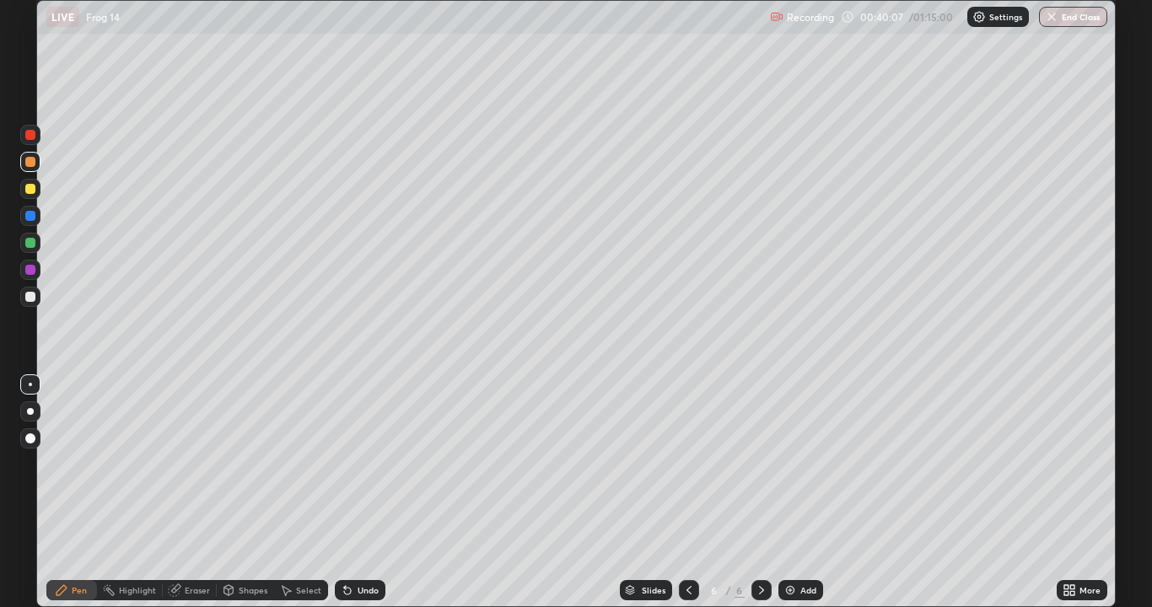
click at [360, 493] on div "Undo" at bounding box center [368, 590] width 21 height 8
click at [29, 299] on div at bounding box center [30, 297] width 10 height 10
click at [688, 493] on icon at bounding box center [689, 590] width 13 height 13
click at [683, 493] on icon at bounding box center [689, 590] width 13 height 13
click at [681, 493] on div at bounding box center [689, 590] width 20 height 20
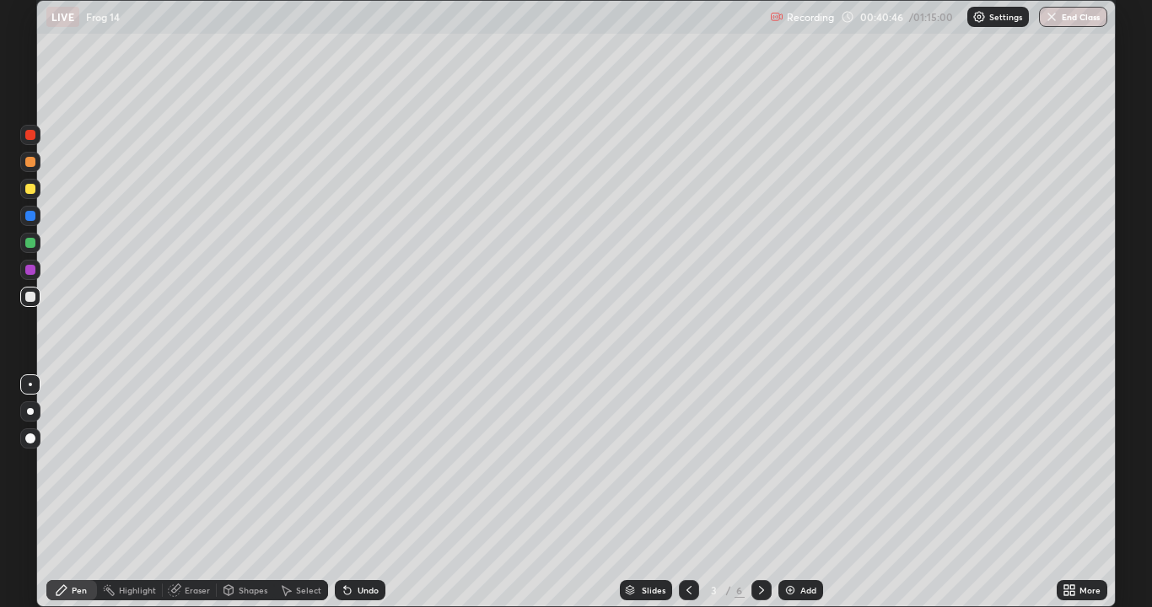
click at [756, 493] on icon at bounding box center [761, 590] width 13 height 13
click at [760, 493] on icon at bounding box center [761, 590] width 13 height 13
click at [30, 166] on div at bounding box center [30, 162] width 10 height 10
click at [366, 493] on div "Undo" at bounding box center [360, 590] width 51 height 20
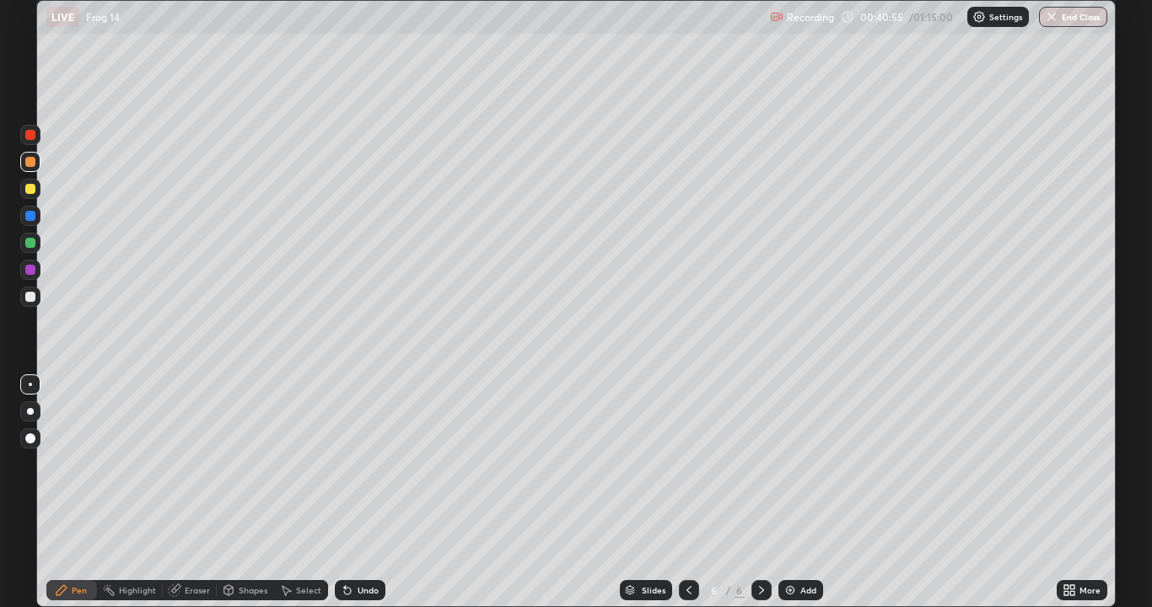
click at [367, 493] on div "Undo" at bounding box center [360, 590] width 51 height 20
click at [364, 493] on div "Undo" at bounding box center [360, 590] width 51 height 20
click at [360, 493] on div "Undo" at bounding box center [360, 590] width 51 height 20
click at [359, 493] on div "Undo" at bounding box center [368, 590] width 21 height 8
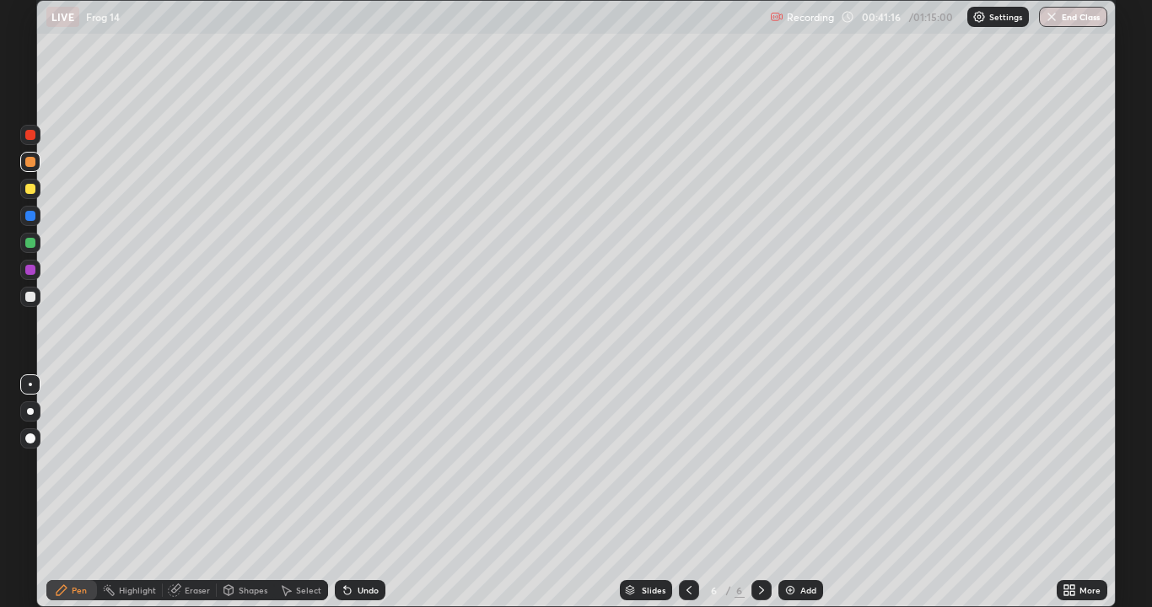
click at [30, 246] on div at bounding box center [30, 243] width 10 height 10
click at [33, 434] on div at bounding box center [30, 439] width 10 height 10
click at [25, 186] on div at bounding box center [30, 189] width 10 height 10
click at [30, 385] on div at bounding box center [30, 384] width 3 height 3
click at [363, 493] on div "Undo" at bounding box center [368, 590] width 21 height 8
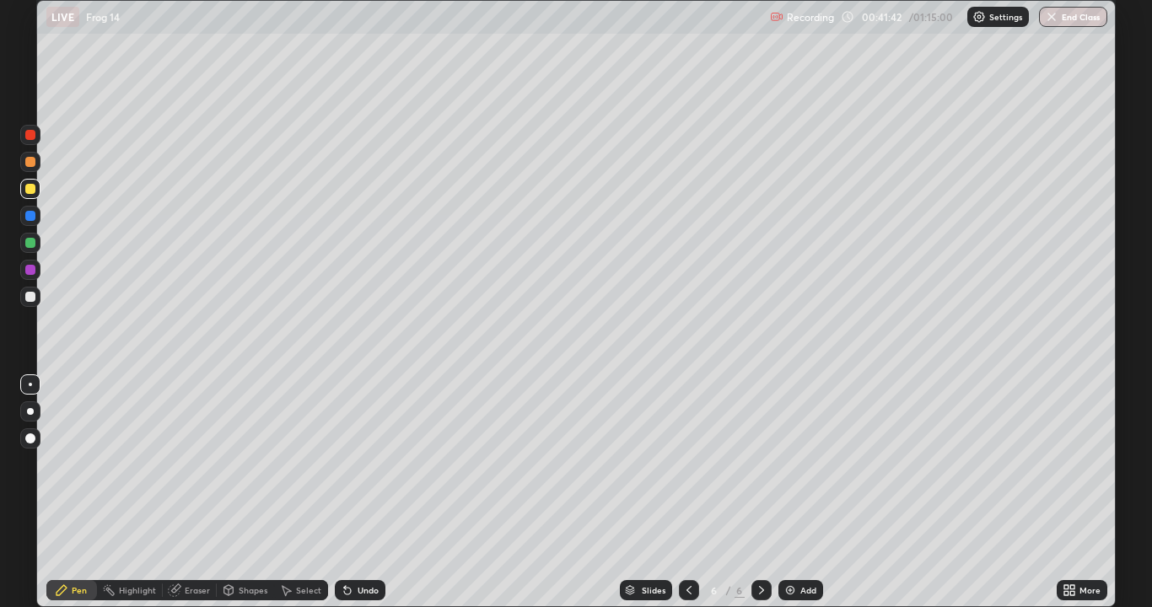
click at [367, 493] on div "Undo" at bounding box center [368, 590] width 21 height 8
click at [368, 493] on div "Undo" at bounding box center [368, 590] width 21 height 8
click at [369, 493] on div "Undo" at bounding box center [368, 590] width 21 height 8
click at [370, 493] on div "Undo" at bounding box center [368, 590] width 21 height 8
click at [366, 493] on div "Undo" at bounding box center [368, 590] width 21 height 8
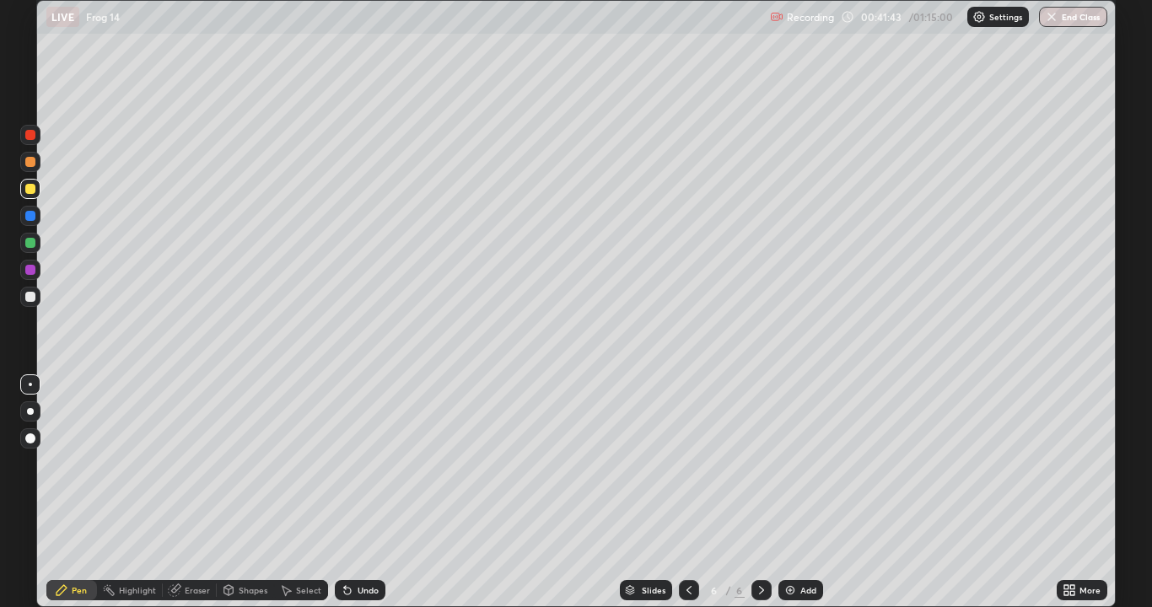
click at [365, 493] on div "Undo" at bounding box center [368, 590] width 21 height 8
click at [366, 493] on div "Undo" at bounding box center [360, 590] width 51 height 20
click at [360, 493] on div "Undo" at bounding box center [360, 590] width 51 height 20
click at [364, 493] on div "Undo" at bounding box center [360, 590] width 51 height 20
click at [30, 272] on div at bounding box center [30, 270] width 10 height 10
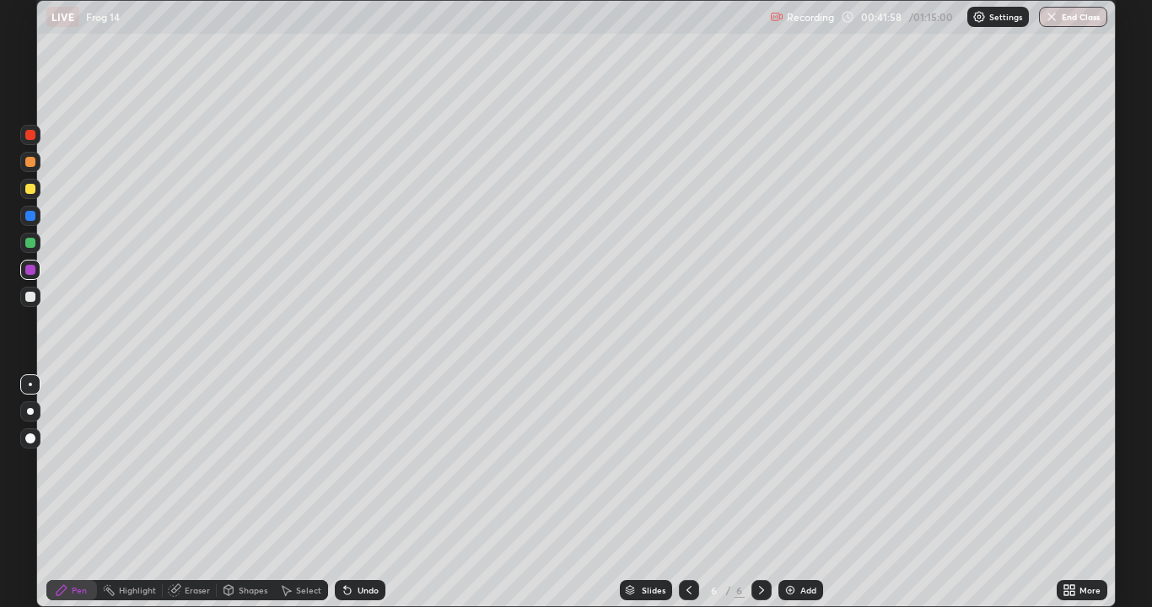
click at [30, 412] on div at bounding box center [30, 411] width 7 height 7
click at [30, 385] on div at bounding box center [30, 384] width 3 height 3
click at [33, 190] on div at bounding box center [30, 189] width 10 height 10
click at [364, 493] on div "Undo" at bounding box center [368, 590] width 21 height 8
click at [366, 493] on div "Undo" at bounding box center [368, 590] width 21 height 8
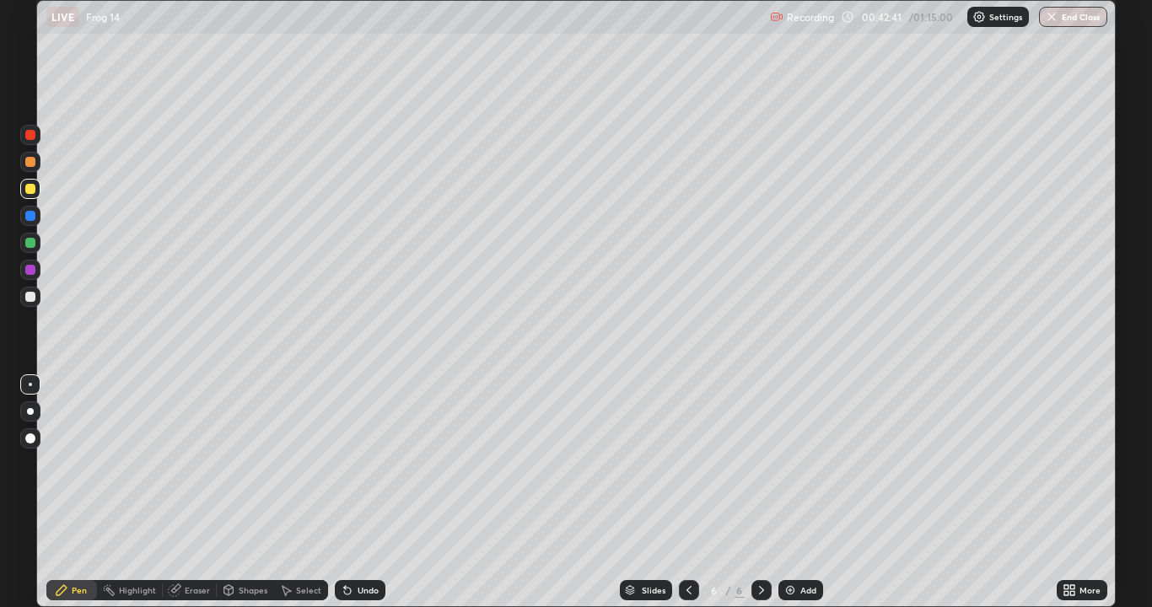
click at [367, 493] on div "Undo" at bounding box center [368, 590] width 21 height 8
click at [370, 493] on div "Undo" at bounding box center [368, 590] width 21 height 8
click at [372, 493] on div "Undo" at bounding box center [368, 590] width 21 height 8
click at [374, 493] on div "Undo" at bounding box center [368, 590] width 21 height 8
click at [377, 493] on div "Undo" at bounding box center [360, 590] width 51 height 20
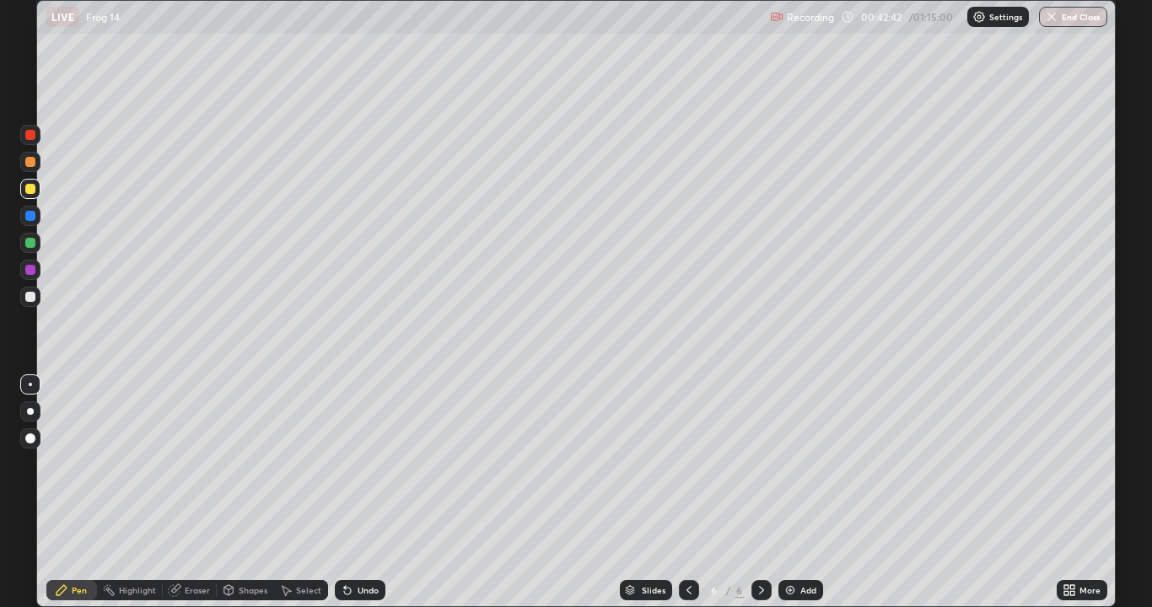
click at [378, 493] on div "Undo" at bounding box center [360, 590] width 51 height 20
click at [377, 493] on div "Undo" at bounding box center [360, 590] width 51 height 20
click at [1072, 493] on icon at bounding box center [1073, 588] width 4 height 4
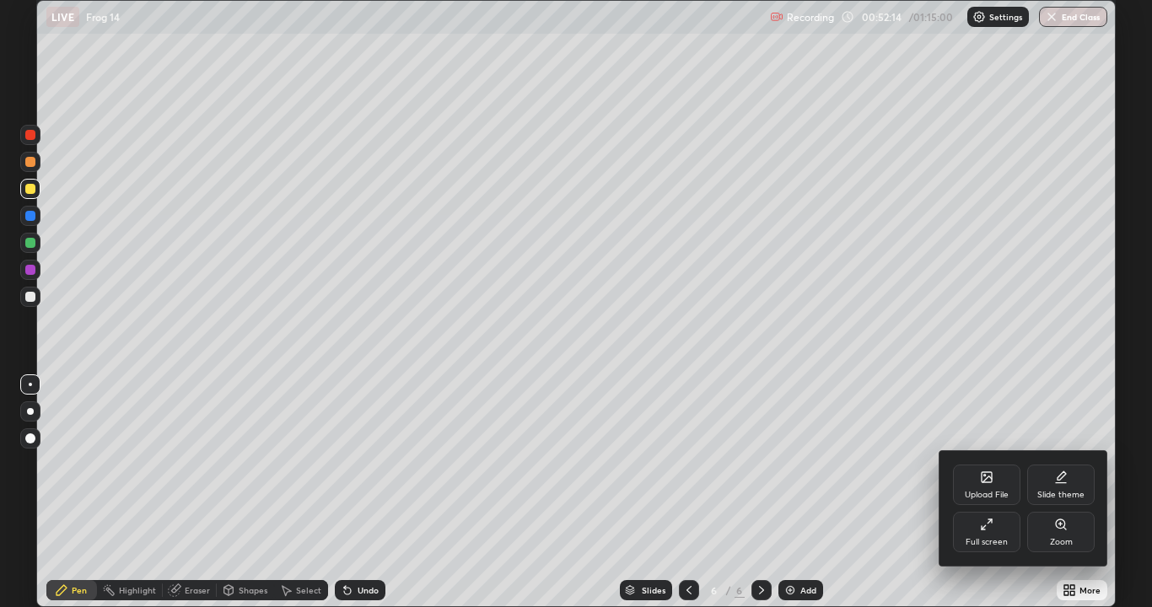
click at [1001, 493] on div "Full screen" at bounding box center [986, 532] width 67 height 40
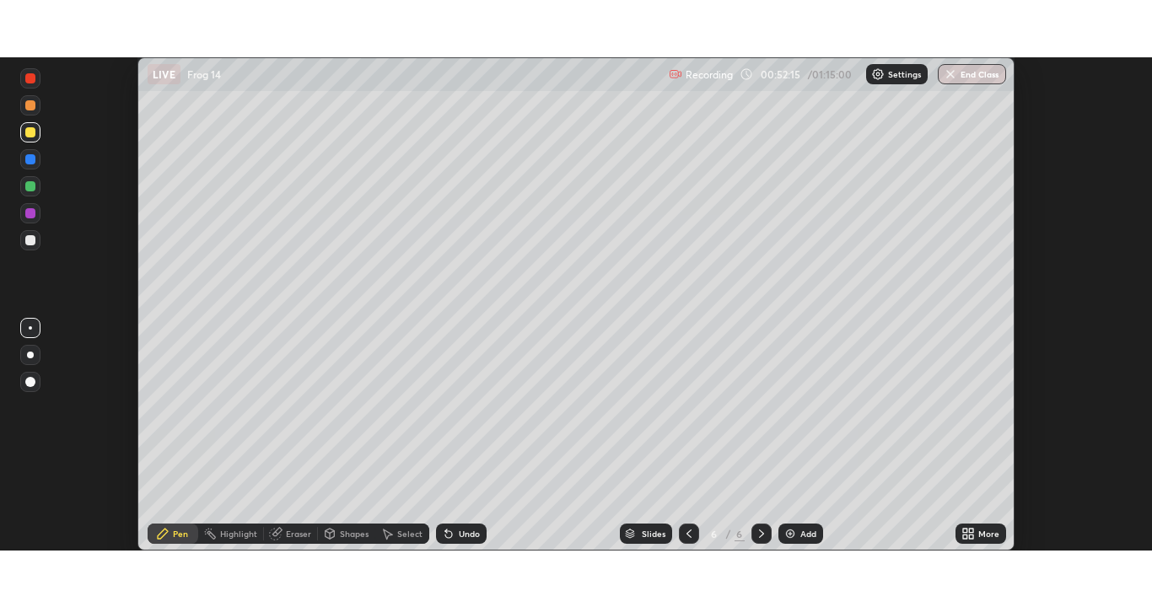
scroll to position [83874, 83215]
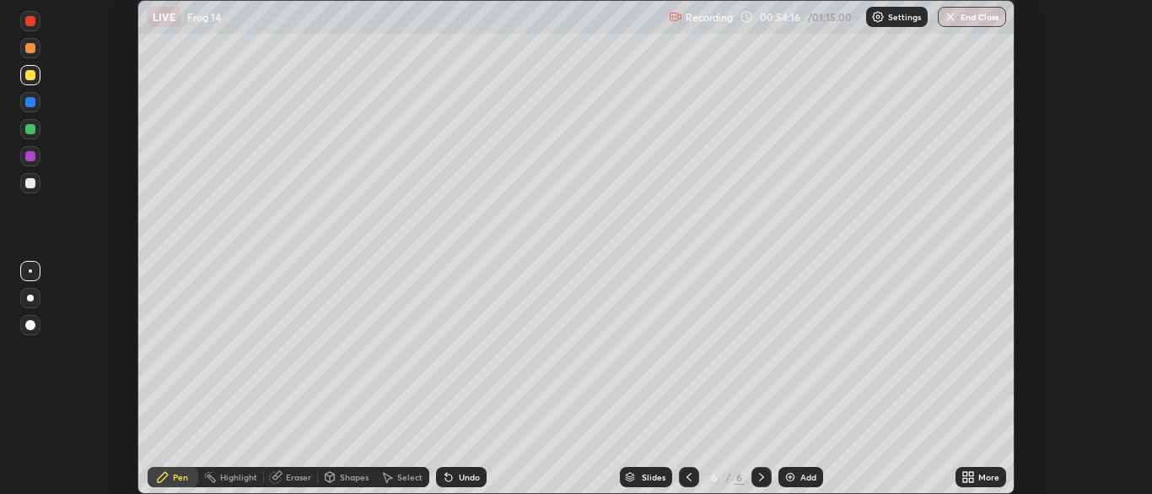
click at [796, 476] on div "Add" at bounding box center [801, 477] width 45 height 20
click at [969, 475] on icon at bounding box center [971, 474] width 4 height 4
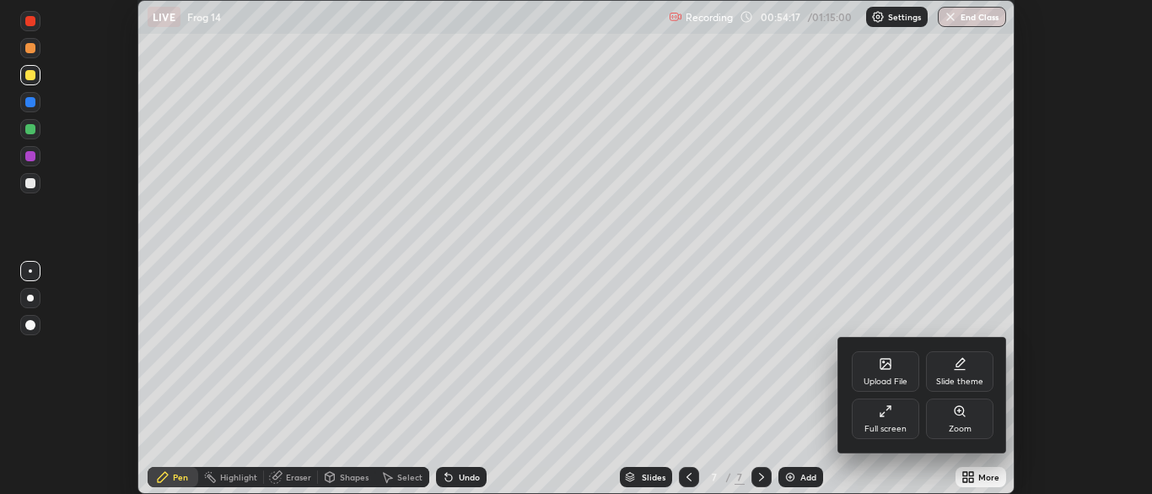
click at [882, 417] on icon at bounding box center [885, 410] width 13 height 13
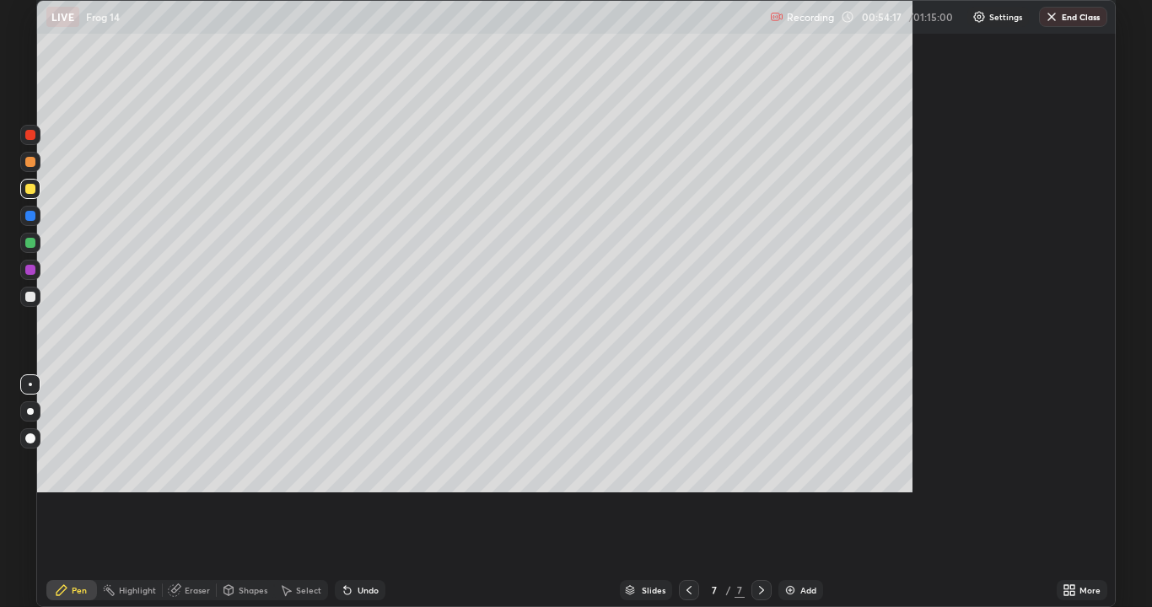
scroll to position [607, 1152]
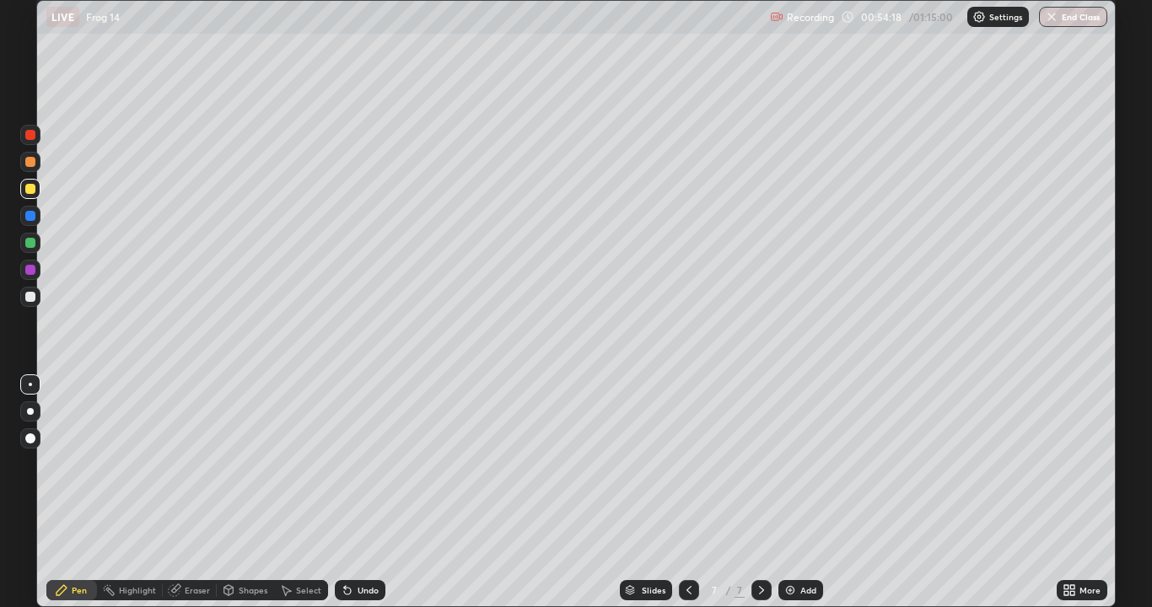
click at [31, 299] on div at bounding box center [30, 297] width 10 height 10
click at [308, 493] on div "Select" at bounding box center [308, 590] width 25 height 8
click at [394, 433] on div "0 ° Undo Copy Paste here Duplicate Duplicate to new slide Delete" at bounding box center [576, 304] width 1078 height 606
click at [79, 493] on div "Pen" at bounding box center [79, 590] width 15 height 8
click at [303, 493] on div "Select" at bounding box center [308, 590] width 25 height 8
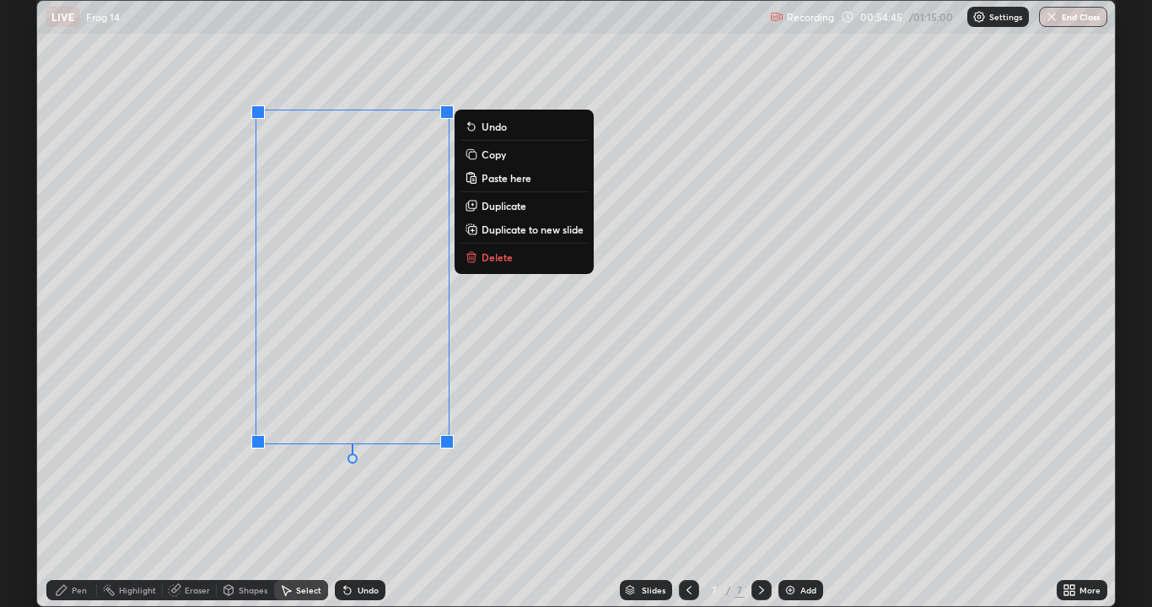
click at [503, 156] on p "Copy" at bounding box center [494, 154] width 24 height 13
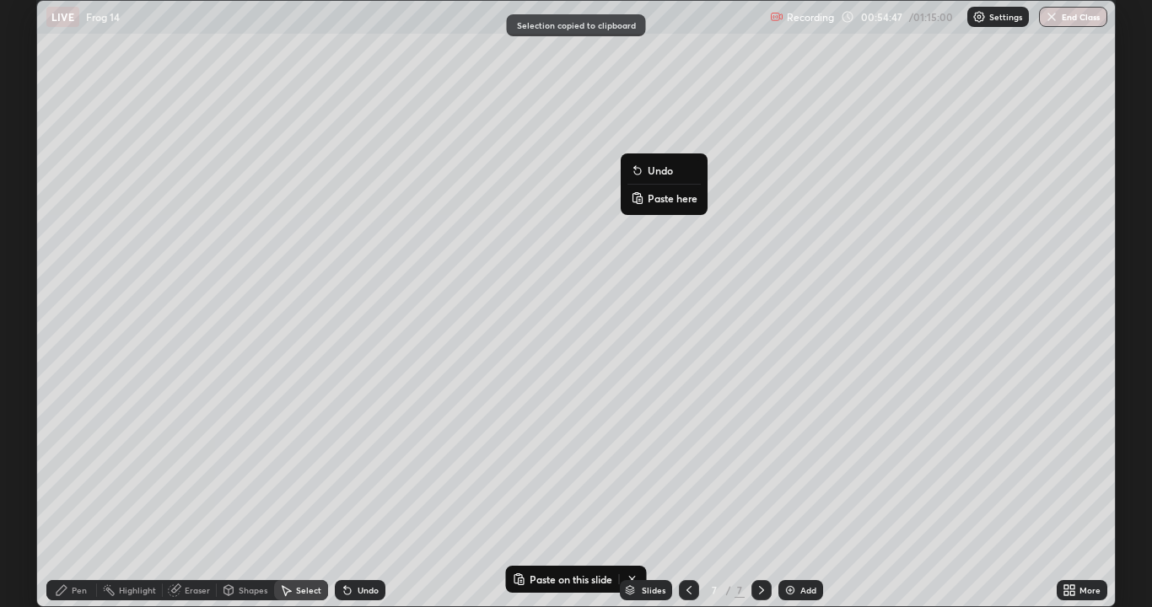
click at [675, 202] on p "Paste here" at bounding box center [673, 198] width 50 height 13
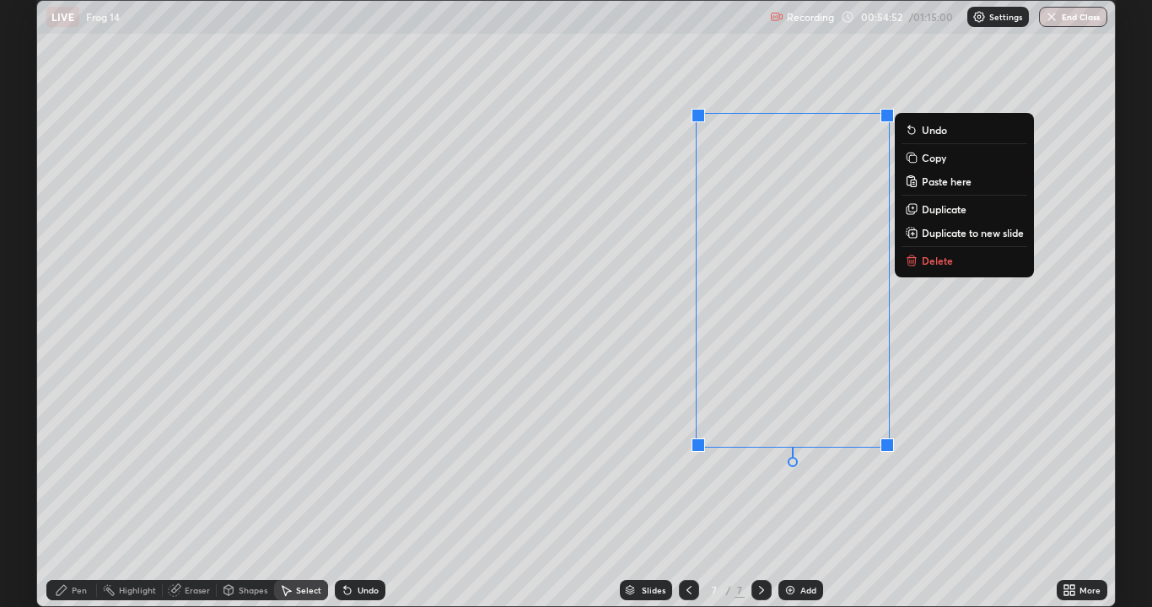
click at [345, 493] on div "0 ° Undo Copy Paste here Duplicate Duplicate to new slide Delete" at bounding box center [576, 304] width 1078 height 606
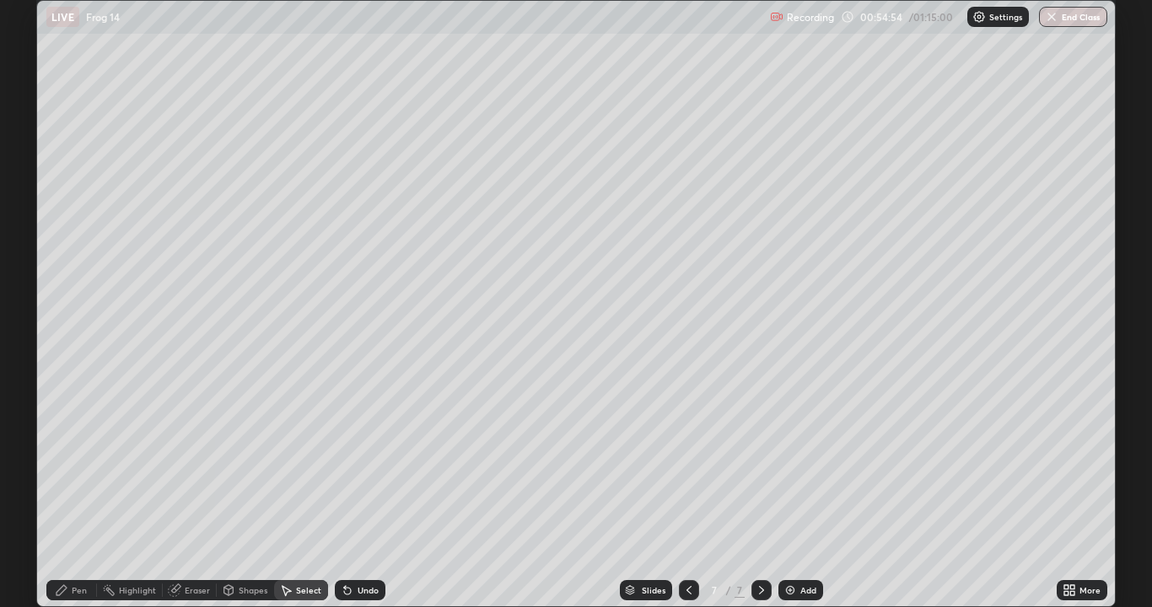
click at [78, 493] on div "Pen" at bounding box center [79, 590] width 15 height 8
click at [35, 192] on div at bounding box center [30, 189] width 20 height 20
click at [307, 493] on div "Select" at bounding box center [308, 590] width 25 height 8
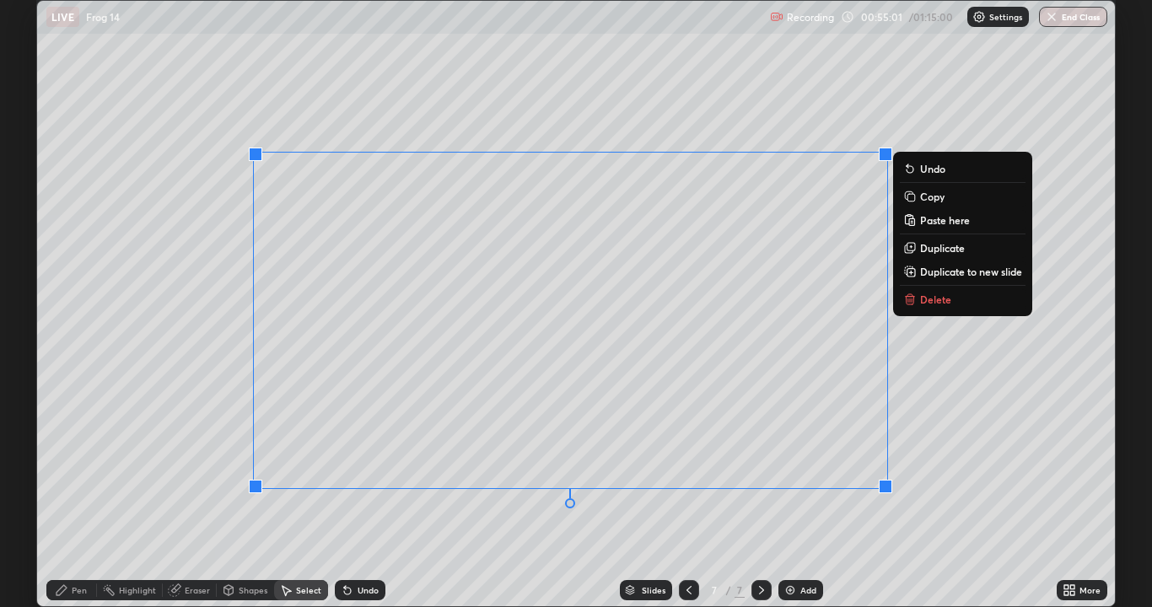
click at [553, 493] on div "0 ° Undo Copy Paste here Duplicate Duplicate to new slide Delete" at bounding box center [576, 304] width 1078 height 606
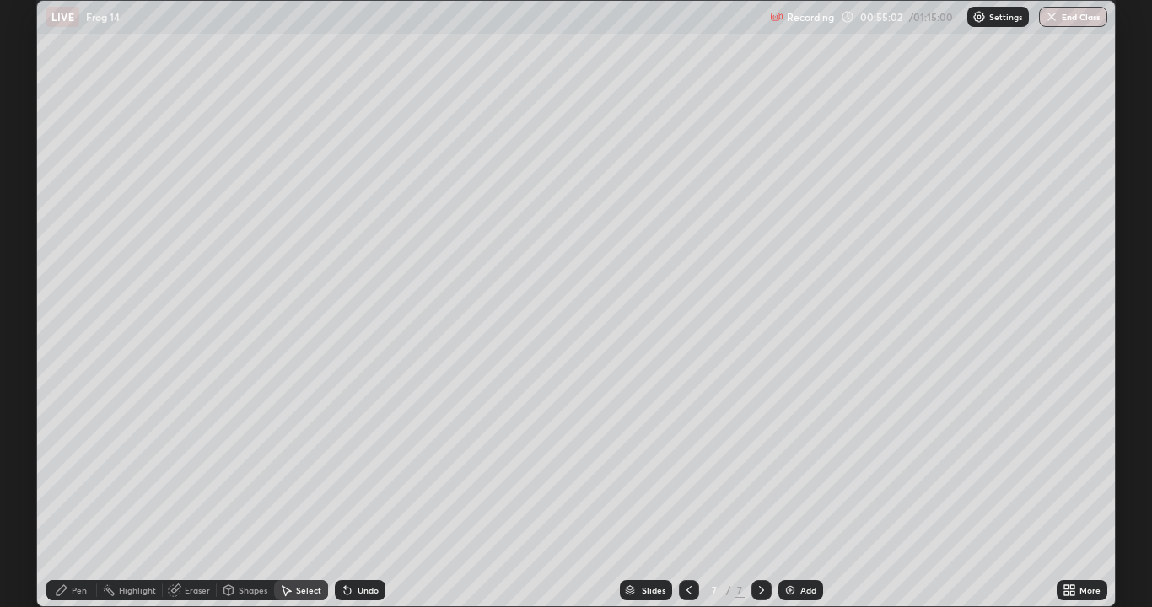
click at [77, 493] on div "Pen" at bounding box center [79, 590] width 15 height 8
click at [34, 295] on div at bounding box center [30, 297] width 10 height 10
click at [364, 493] on div "Undo" at bounding box center [368, 590] width 21 height 8
click at [356, 493] on div "Undo" at bounding box center [360, 590] width 51 height 20
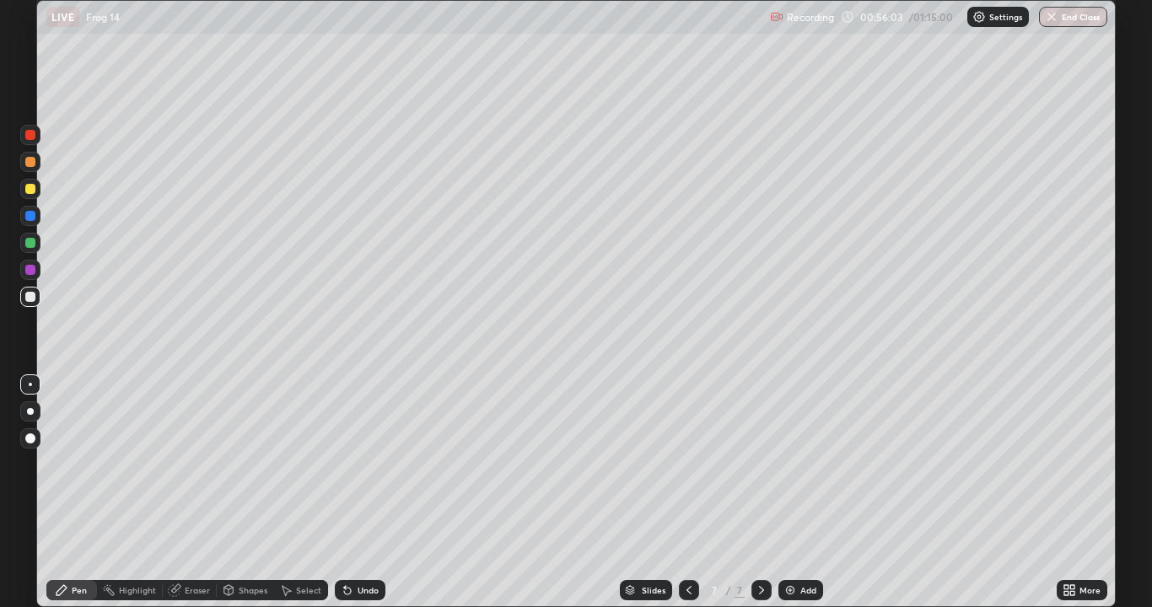
click at [351, 493] on div "Undo" at bounding box center [360, 590] width 51 height 20
click at [362, 493] on div "Undo" at bounding box center [368, 590] width 21 height 8
click at [361, 493] on div "Undo" at bounding box center [368, 590] width 21 height 8
click at [364, 493] on div "Undo" at bounding box center [360, 590] width 51 height 20
click at [362, 493] on div "Undo" at bounding box center [360, 590] width 51 height 20
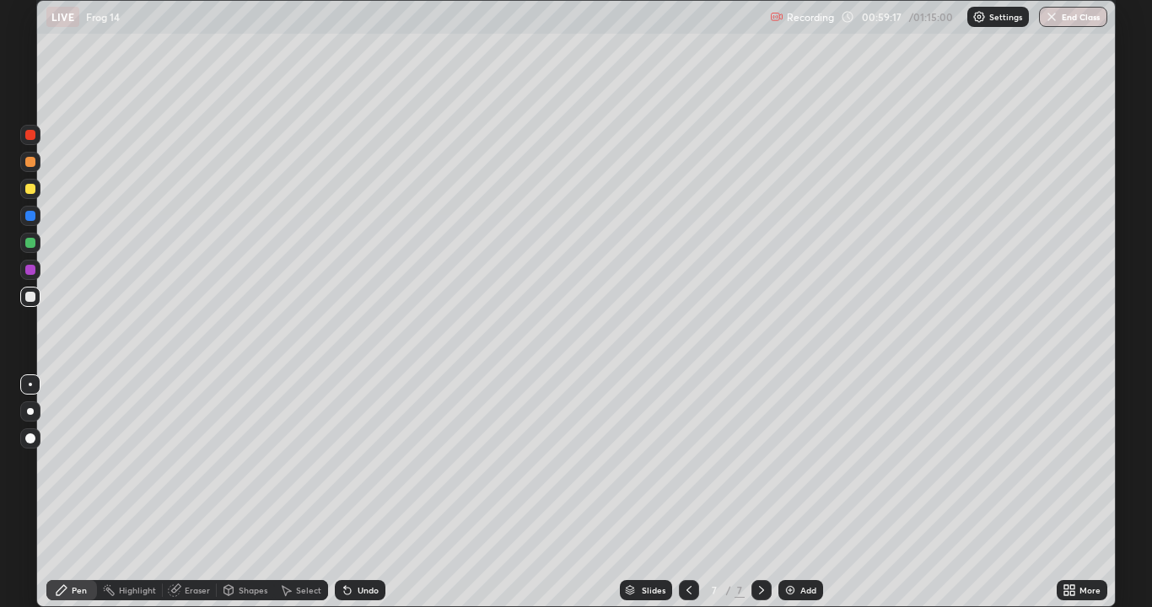
click at [33, 244] on div at bounding box center [30, 243] width 10 height 10
click at [25, 292] on div at bounding box center [30, 297] width 20 height 20
click at [368, 493] on div "Undo" at bounding box center [368, 590] width 21 height 8
click at [365, 493] on div "Undo" at bounding box center [368, 590] width 21 height 8
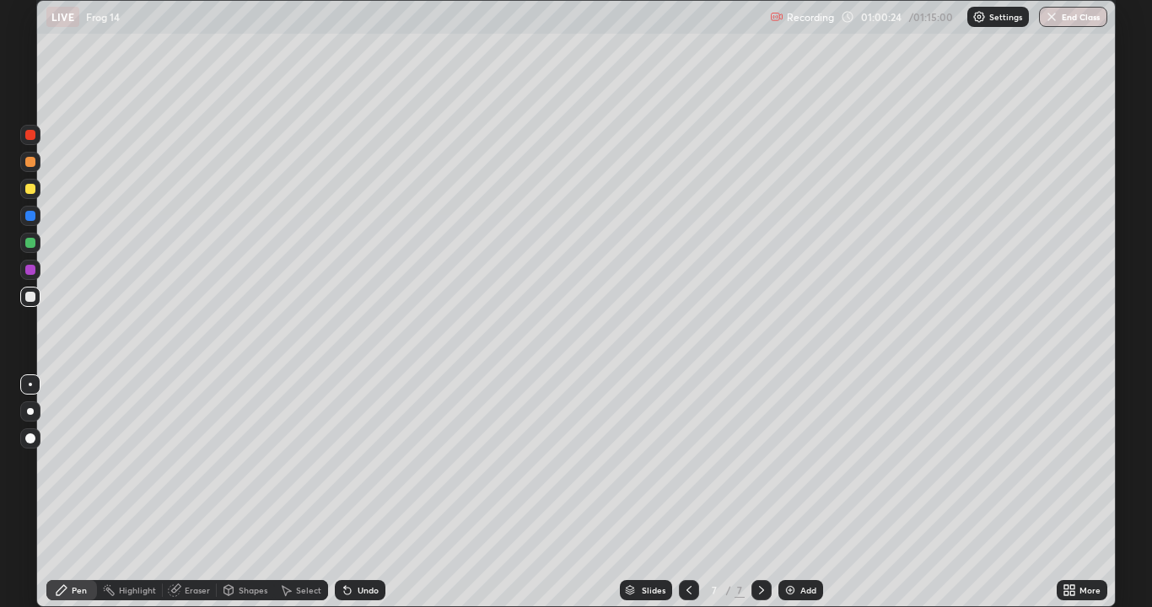
click at [361, 493] on div "Undo" at bounding box center [368, 590] width 21 height 8
click at [358, 493] on div "Undo" at bounding box center [368, 590] width 21 height 8
click at [363, 493] on div "Undo" at bounding box center [368, 590] width 21 height 8
click at [364, 493] on div "Undo" at bounding box center [368, 590] width 21 height 8
click at [365, 493] on div "Undo" at bounding box center [368, 590] width 21 height 8
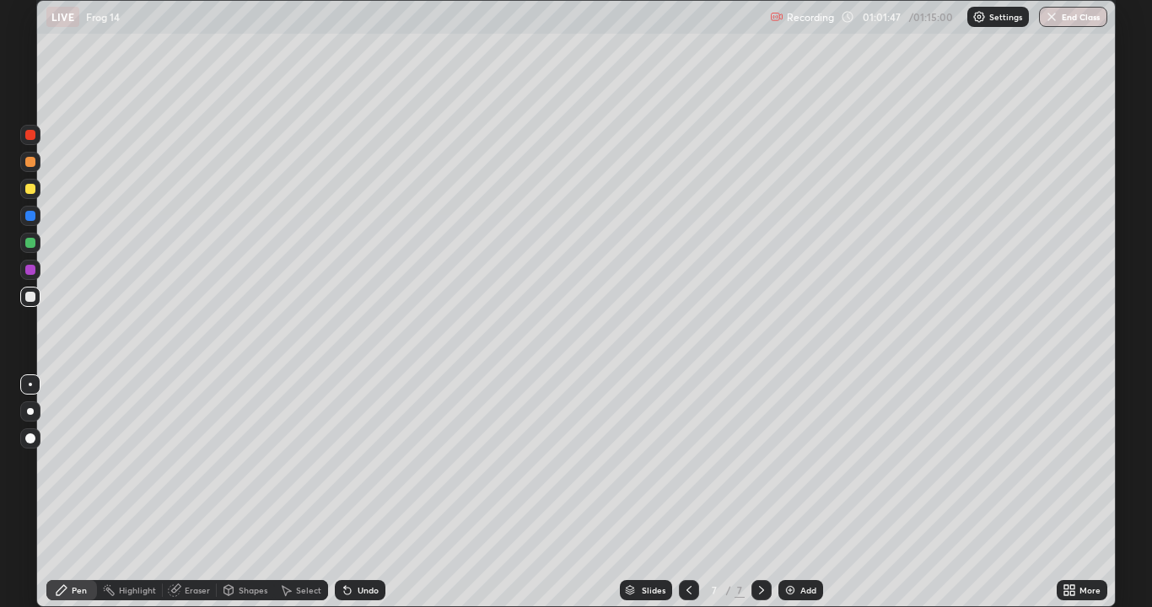
click at [361, 493] on div "Undo" at bounding box center [368, 590] width 21 height 8
click at [357, 493] on div "Undo" at bounding box center [360, 590] width 51 height 20
click at [359, 493] on div "Undo" at bounding box center [368, 590] width 21 height 8
click at [355, 493] on div "Undo" at bounding box center [360, 590] width 51 height 20
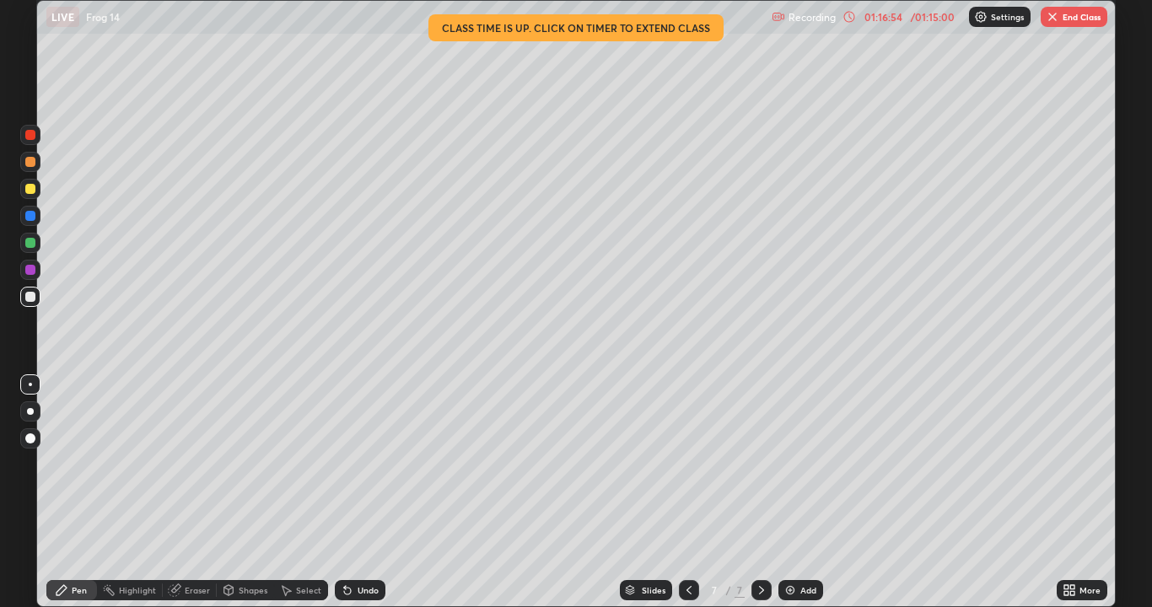
click at [688, 493] on icon at bounding box center [689, 590] width 13 height 13
click at [685, 493] on icon at bounding box center [689, 590] width 13 height 13
click at [688, 493] on icon at bounding box center [689, 590] width 13 height 13
click at [1066, 16] on button "End Class" at bounding box center [1074, 17] width 67 height 20
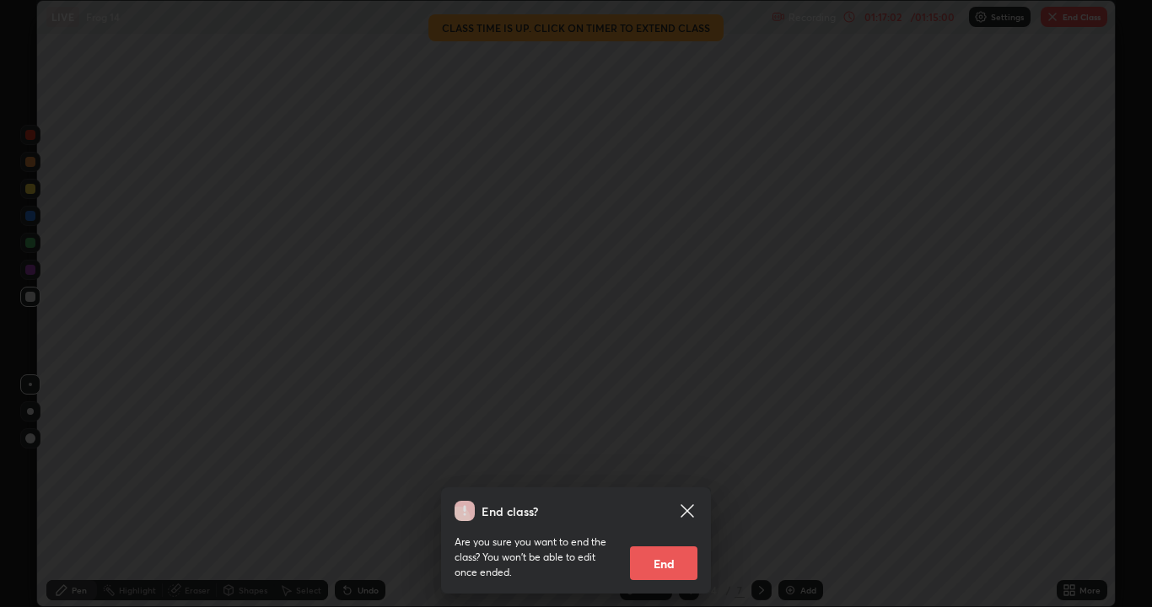
click at [673, 493] on button "End" at bounding box center [663, 564] width 67 height 34
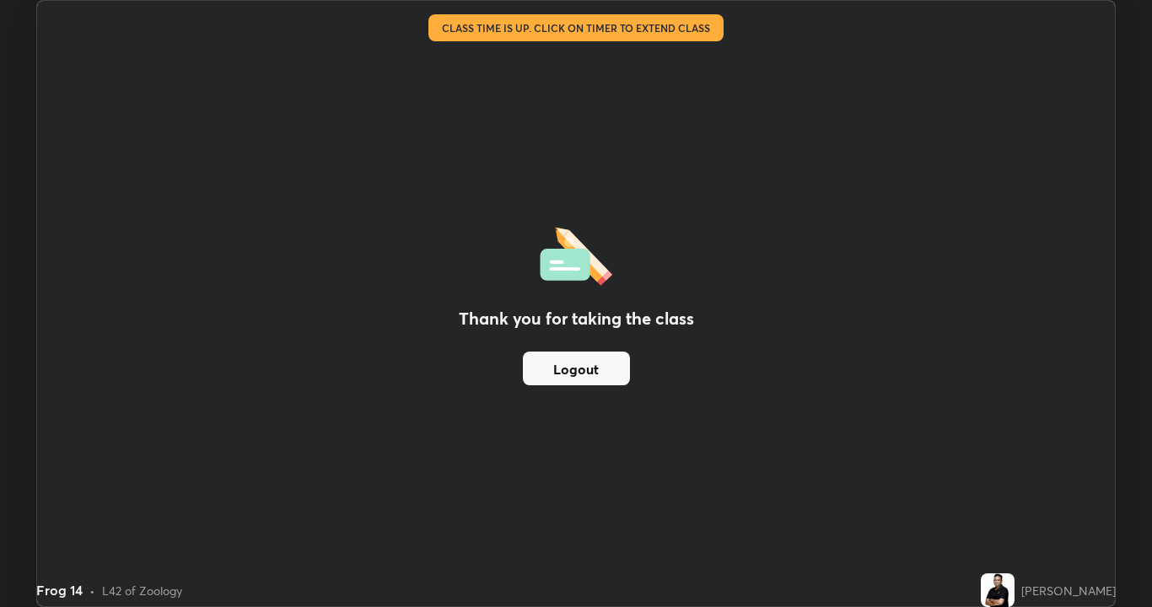
click at [623, 374] on button "Logout" at bounding box center [576, 369] width 107 height 34
